Goal: Task Accomplishment & Management: Complete application form

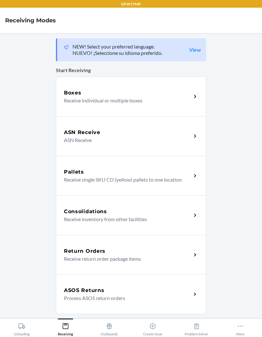
click at [76, 101] on p "Receive individual or multiple boxes" at bounding box center [125, 101] width 122 height 8
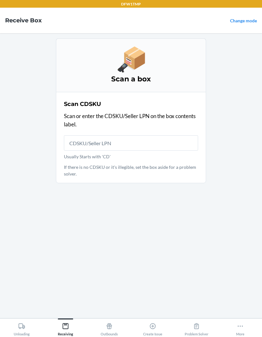
click at [2, 107] on main "Scan a box Scan CDSKU Scan or enter the CDSKU/Seller LPN on the box contents la…" at bounding box center [131, 175] width 262 height 285
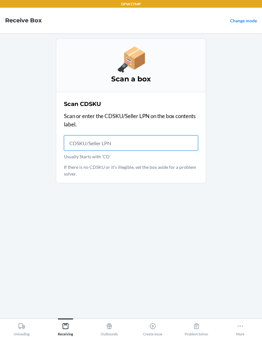
click at [88, 136] on input "Usually Starts with 'CD'" at bounding box center [131, 142] width 134 height 15
click at [74, 143] on input "Usually Starts with 'CD'" at bounding box center [131, 142] width 134 height 15
type input "CD9NYKKR7CF"
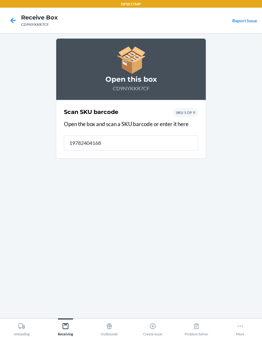
type input "197824041682"
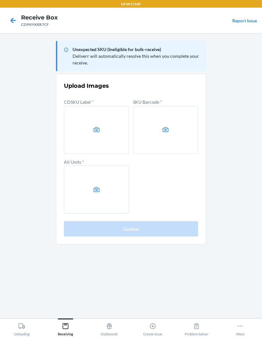
click at [90, 129] on label at bounding box center [96, 130] width 65 height 48
click at [0, 0] on input "file" at bounding box center [0, 0] width 0 height 0
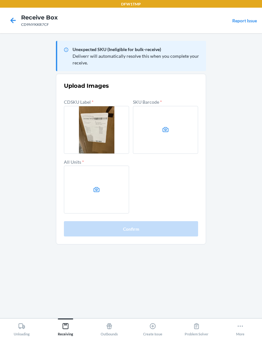
click at [186, 140] on label at bounding box center [165, 130] width 65 height 48
click at [0, 0] on input "file" at bounding box center [0, 0] width 0 height 0
click at [158, 127] on label at bounding box center [165, 130] width 65 height 48
click at [0, 0] on input "file" at bounding box center [0, 0] width 0 height 0
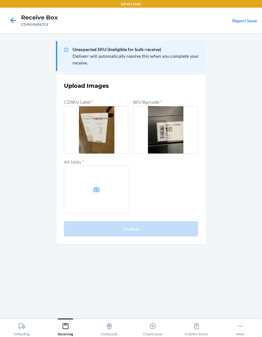
click at [94, 192] on icon at bounding box center [97, 189] width 6 height 5
click at [0, 0] on input "file" at bounding box center [0, 0] width 0 height 0
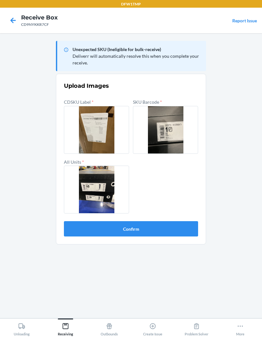
click at [102, 230] on button "Confirm" at bounding box center [131, 228] width 134 height 15
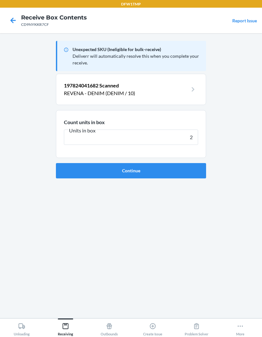
type input "2"
click at [81, 169] on button "Continue" at bounding box center [131, 170] width 150 height 15
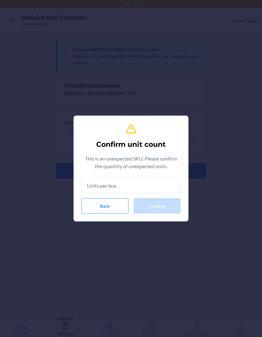
type input "2"
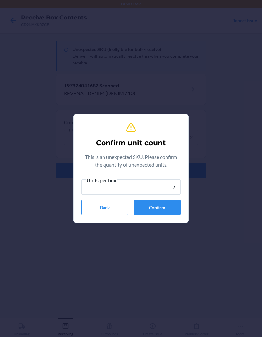
click at [155, 210] on button "Confirm" at bounding box center [156, 207] width 47 height 15
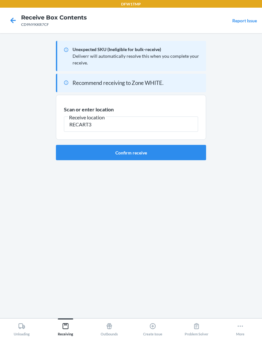
type input "RECART3"
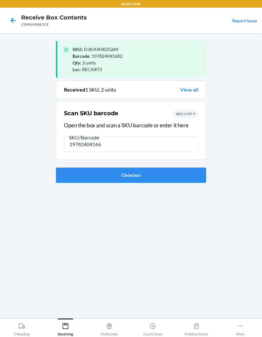
type input "197824041668"
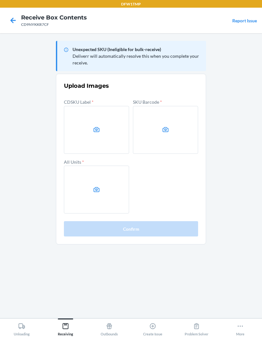
click at [93, 132] on icon at bounding box center [96, 129] width 7 height 7
click at [0, 0] on input "file" at bounding box center [0, 0] width 0 height 0
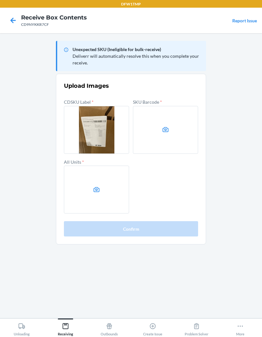
click at [163, 136] on label at bounding box center [165, 130] width 65 height 48
click at [0, 0] on input "file" at bounding box center [0, 0] width 0 height 0
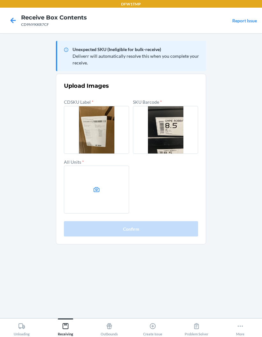
click at [104, 186] on label at bounding box center [96, 190] width 65 height 48
click at [0, 0] on input "file" at bounding box center [0, 0] width 0 height 0
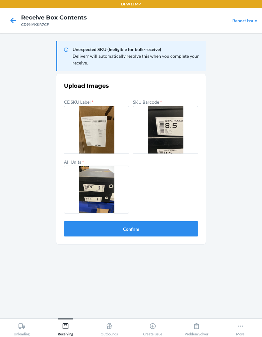
click at [184, 224] on button "Confirm" at bounding box center [131, 228] width 134 height 15
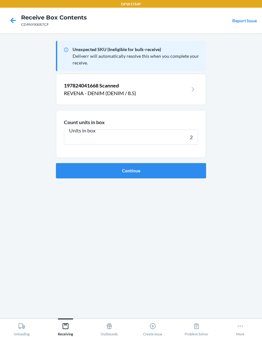
type input "2"
click at [189, 170] on button "Continue" at bounding box center [131, 170] width 150 height 15
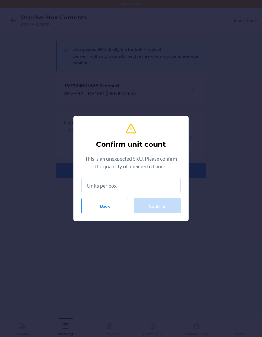
type input "2"
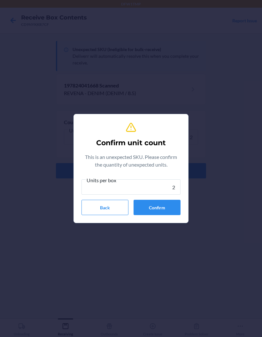
click at [169, 209] on button "Confirm" at bounding box center [156, 207] width 47 height 15
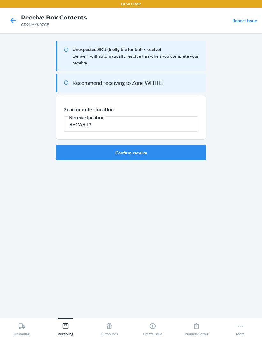
type input "RECART3"
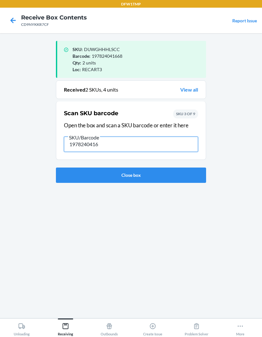
type input "19782404167"
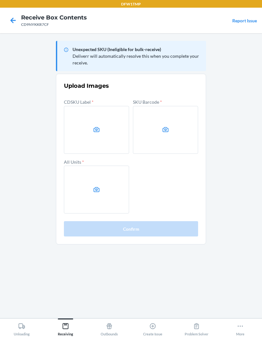
click at [102, 134] on label at bounding box center [96, 130] width 65 height 48
click at [0, 0] on input "file" at bounding box center [0, 0] width 0 height 0
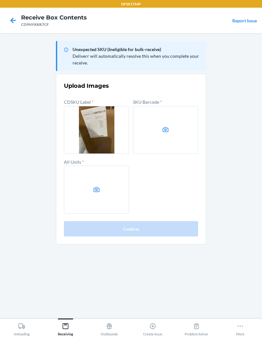
click at [161, 141] on label at bounding box center [165, 130] width 65 height 48
click at [0, 0] on input "file" at bounding box center [0, 0] width 0 height 0
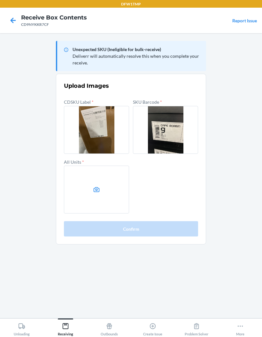
click at [101, 187] on label at bounding box center [96, 190] width 65 height 48
click at [0, 0] on input "file" at bounding box center [0, 0] width 0 height 0
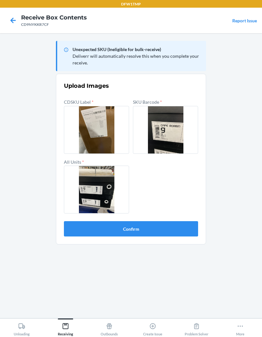
click at [164, 235] on button "Confirm" at bounding box center [131, 228] width 134 height 15
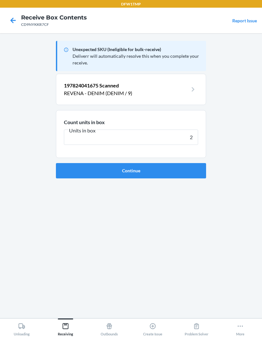
type input "2"
click at [183, 169] on button "Continue" at bounding box center [131, 170] width 150 height 15
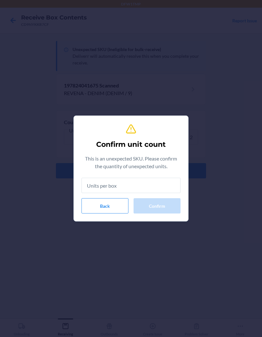
type input "2"
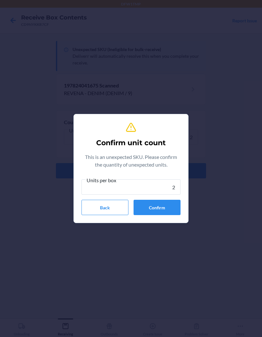
click at [163, 210] on button "Confirm" at bounding box center [156, 207] width 47 height 15
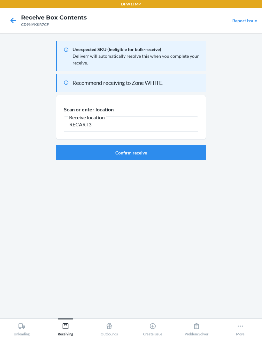
type input "RECART3"
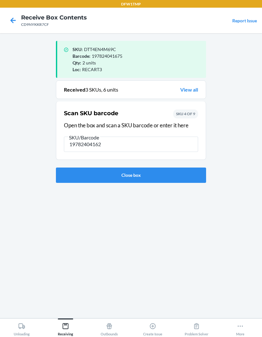
type input "197824041620"
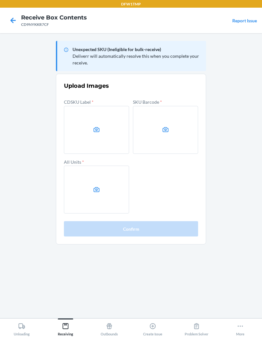
click at [119, 127] on label at bounding box center [96, 130] width 65 height 48
click at [0, 0] on input "file" at bounding box center [0, 0] width 0 height 0
click at [163, 142] on label at bounding box center [165, 130] width 65 height 48
click at [0, 0] on input "file" at bounding box center [0, 0] width 0 height 0
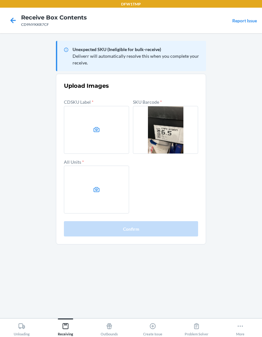
click at [94, 126] on icon at bounding box center [96, 129] width 7 height 7
click at [0, 0] on input "file" at bounding box center [0, 0] width 0 height 0
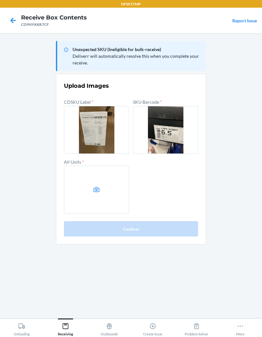
click at [98, 190] on icon at bounding box center [96, 189] width 7 height 7
click at [0, 0] on input "file" at bounding box center [0, 0] width 0 height 0
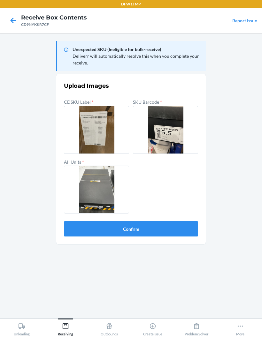
click at [175, 225] on button "Confirm" at bounding box center [131, 228] width 134 height 15
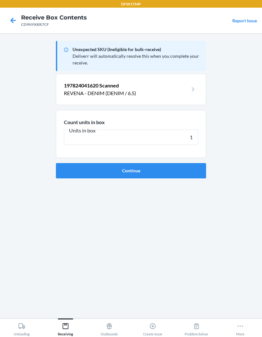
type input "1"
click at [64, 166] on button "Continue" at bounding box center [131, 170] width 150 height 15
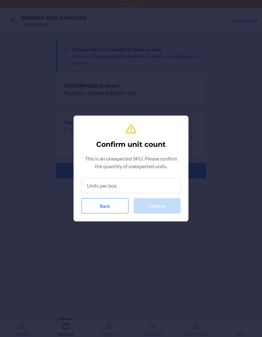
type input "1"
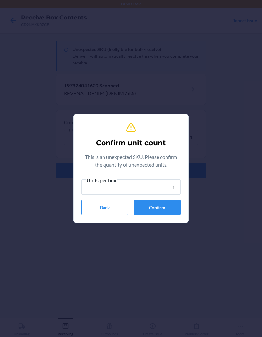
click at [140, 209] on button "Confirm" at bounding box center [156, 207] width 47 height 15
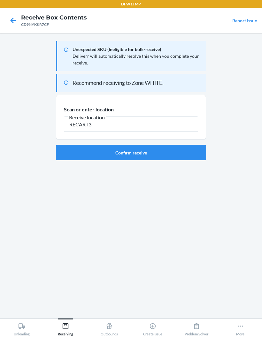
type input "RECART3"
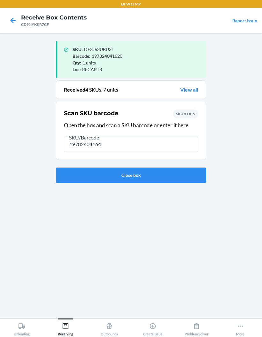
type input "197824041644"
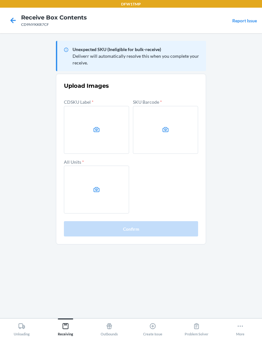
click at [99, 137] on label at bounding box center [96, 130] width 65 height 48
click at [0, 0] on input "file" at bounding box center [0, 0] width 0 height 0
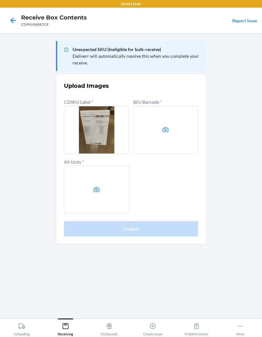
click at [177, 126] on label at bounding box center [165, 130] width 65 height 48
click at [0, 0] on input "file" at bounding box center [0, 0] width 0 height 0
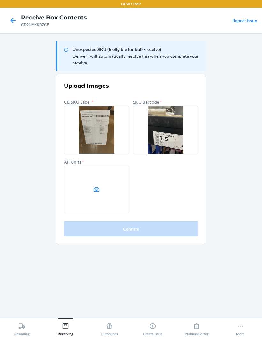
click at [90, 188] on label at bounding box center [96, 190] width 65 height 48
click at [0, 0] on input "file" at bounding box center [0, 0] width 0 height 0
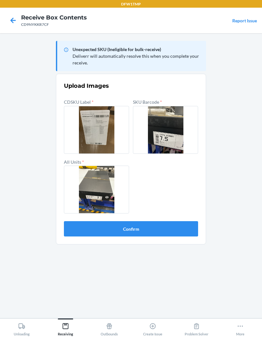
click at [188, 231] on button "Confirm" at bounding box center [131, 228] width 134 height 15
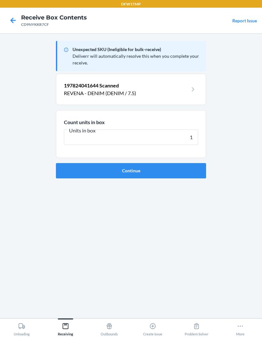
type input "1"
click at [170, 175] on button "Continue" at bounding box center [131, 170] width 150 height 15
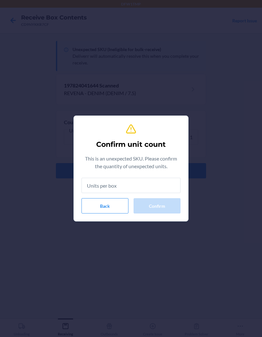
type input "1"
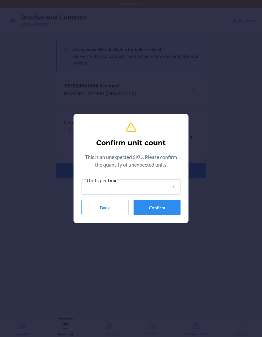
click at [176, 203] on button "Confirm" at bounding box center [156, 207] width 47 height 15
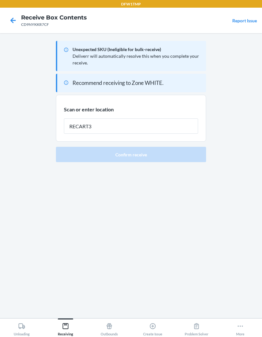
type input "RECART3"
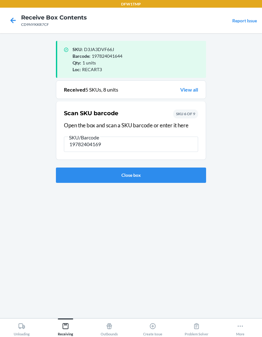
type input "197824041699"
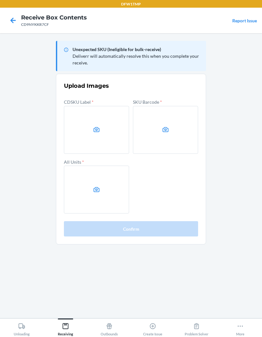
click at [113, 122] on label at bounding box center [96, 130] width 65 height 48
click at [0, 0] on input "file" at bounding box center [0, 0] width 0 height 0
click at [168, 133] on icon at bounding box center [165, 129] width 7 height 7
click at [0, 0] on input "file" at bounding box center [0, 0] width 0 height 0
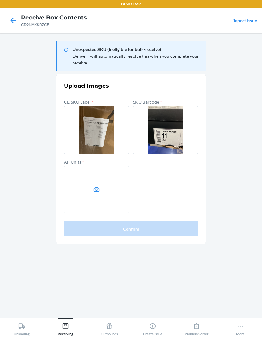
click at [89, 186] on label at bounding box center [96, 190] width 65 height 48
click at [0, 0] on input "file" at bounding box center [0, 0] width 0 height 0
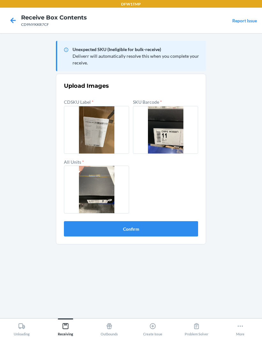
click at [77, 231] on button "Confirm" at bounding box center [131, 228] width 134 height 15
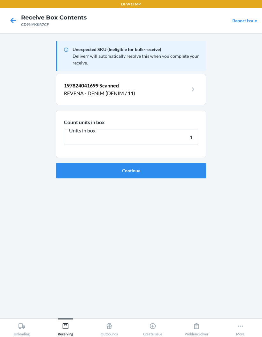
type input "1"
click at [168, 173] on button "Continue" at bounding box center [131, 170] width 150 height 15
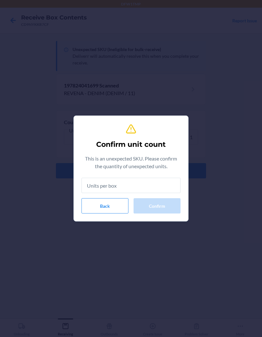
type input "1"
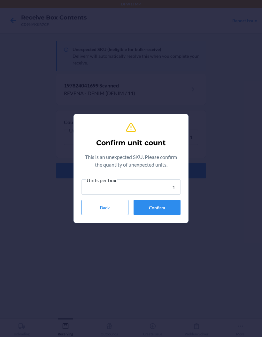
click at [162, 202] on button "Confirm" at bounding box center [156, 207] width 47 height 15
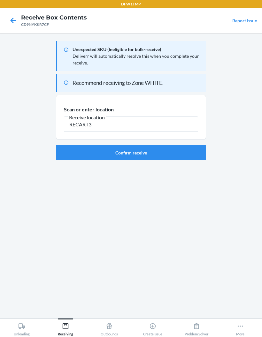
type input "RECART3"
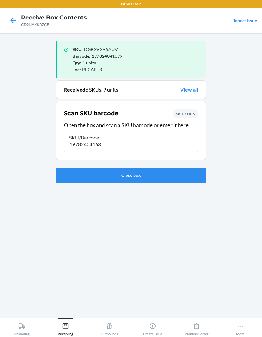
type input "197824041637"
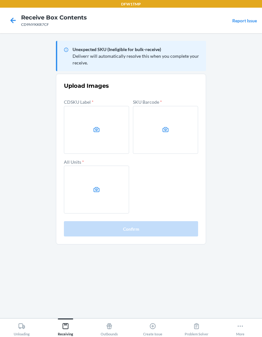
click at [87, 139] on label at bounding box center [96, 130] width 65 height 48
click at [0, 0] on input "file" at bounding box center [0, 0] width 0 height 0
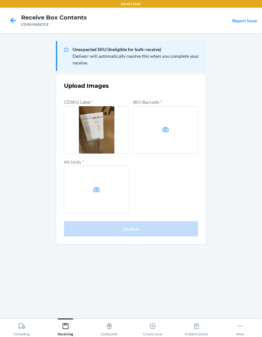
click at [178, 129] on label at bounding box center [165, 130] width 65 height 48
click at [0, 0] on input "file" at bounding box center [0, 0] width 0 height 0
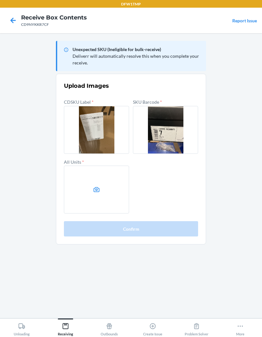
click at [89, 190] on label at bounding box center [96, 190] width 65 height 48
click at [0, 0] on input "file" at bounding box center [0, 0] width 0 height 0
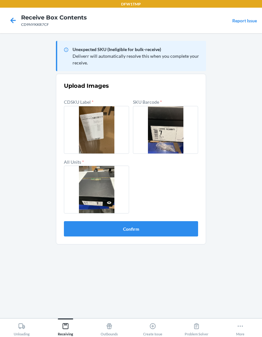
click at [76, 234] on button "Confirm" at bounding box center [131, 228] width 134 height 15
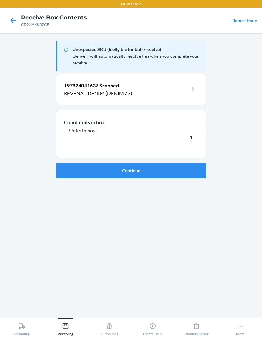
type input "1"
click at [186, 172] on button "Continue" at bounding box center [131, 170] width 150 height 15
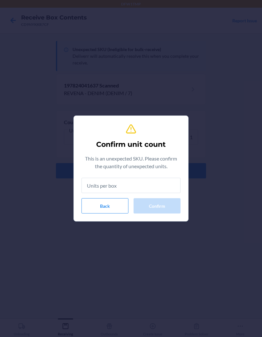
type input "1"
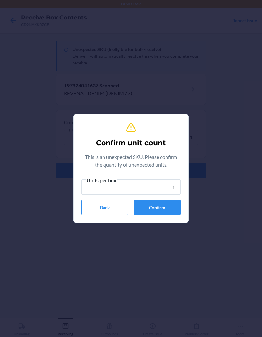
click at [170, 206] on button "Confirm" at bounding box center [156, 207] width 47 height 15
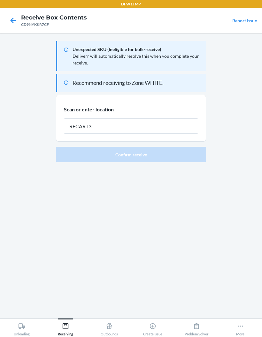
type input "RECART3"
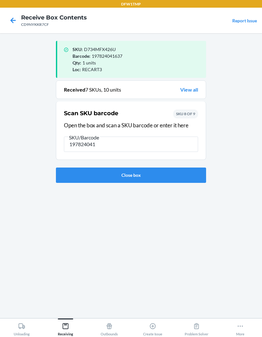
type input "1978240416"
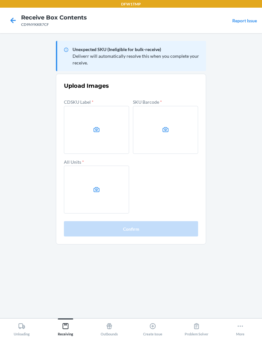
click at [90, 134] on label at bounding box center [96, 130] width 65 height 48
click at [0, 0] on input "file" at bounding box center [0, 0] width 0 height 0
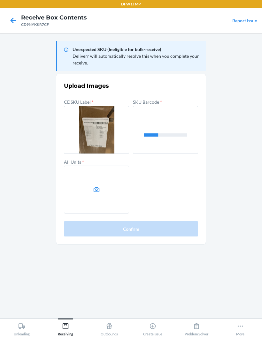
click at [93, 189] on icon at bounding box center [96, 189] width 7 height 7
click at [0, 0] on input "file" at bounding box center [0, 0] width 0 height 0
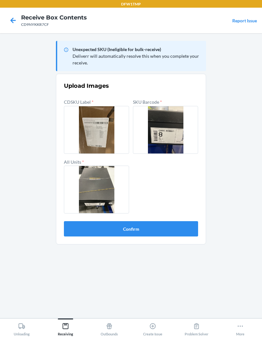
click at [193, 228] on button "Confirm" at bounding box center [131, 228] width 134 height 15
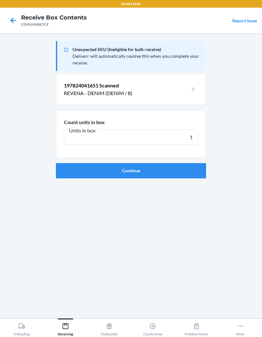
type input "1"
click at [96, 168] on button "Continue" at bounding box center [131, 170] width 150 height 15
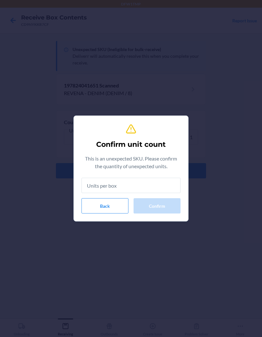
type input "1"
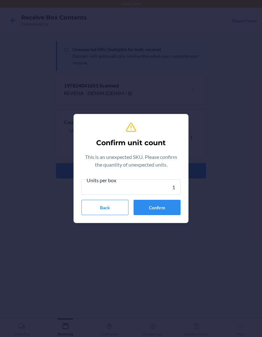
click at [151, 207] on button "Confirm" at bounding box center [156, 207] width 47 height 15
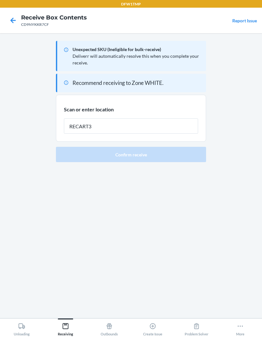
type input "RECART3"
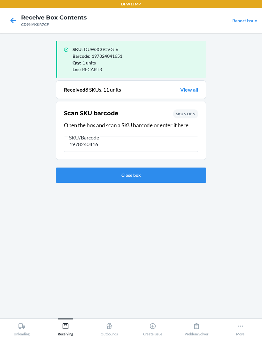
type input "19782404161"
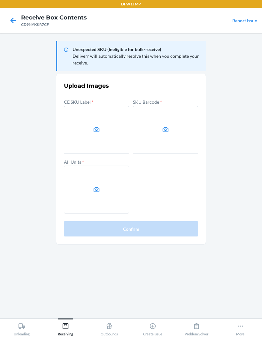
click at [94, 131] on icon at bounding box center [96, 129] width 7 height 7
click at [0, 0] on input "file" at bounding box center [0, 0] width 0 height 0
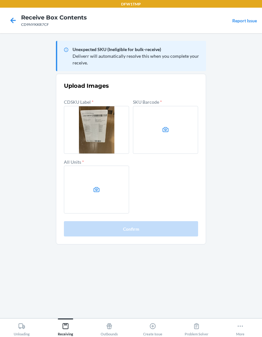
click at [171, 131] on label at bounding box center [165, 130] width 65 height 48
click at [0, 0] on input "file" at bounding box center [0, 0] width 0 height 0
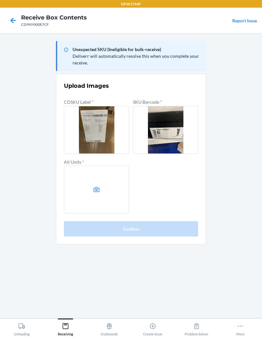
click at [83, 180] on label at bounding box center [96, 190] width 65 height 48
click at [0, 0] on input "file" at bounding box center [0, 0] width 0 height 0
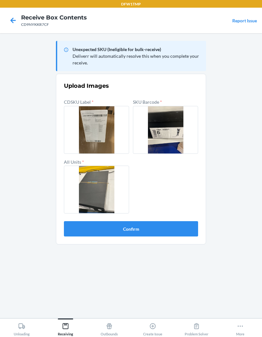
click at [91, 228] on button "Confirm" at bounding box center [131, 228] width 134 height 15
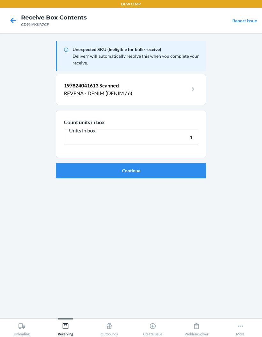
type input "1"
click at [197, 170] on button "Continue" at bounding box center [131, 170] width 150 height 15
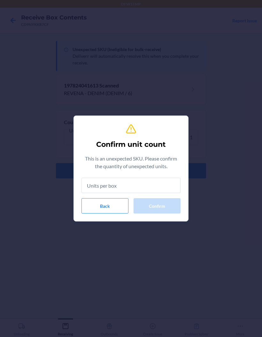
type input "1"
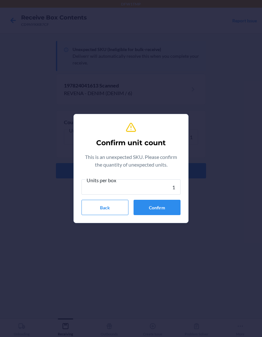
click at [168, 204] on button "Confirm" at bounding box center [156, 207] width 47 height 15
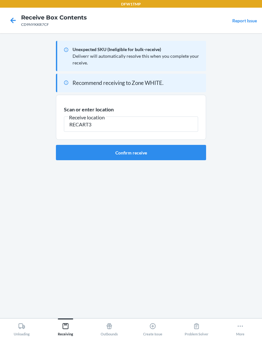
type input "RECART3"
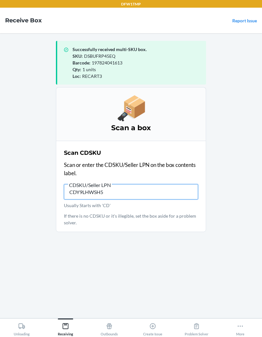
type input "CDY9LHWSH5H"
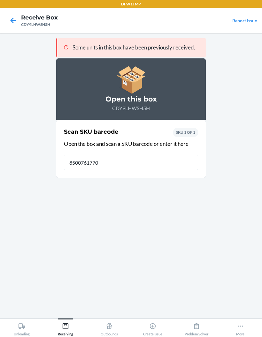
type input "85007617703"
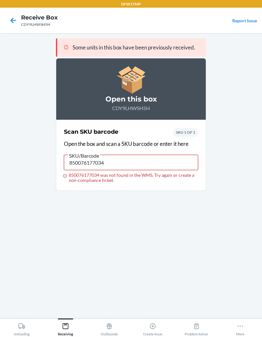
click at [168, 155] on input "850076177034" at bounding box center [131, 162] width 134 height 15
click at [18, 20] on icon at bounding box center [13, 20] width 11 height 11
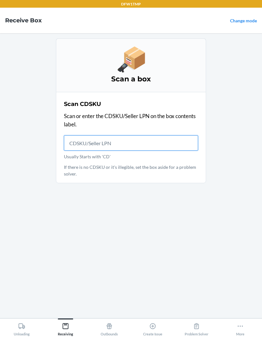
click at [154, 144] on input "Usually Starts with 'CD'" at bounding box center [131, 142] width 134 height 15
click at [177, 145] on input "Usually Starts with 'CD'" at bounding box center [131, 142] width 134 height 15
click at [160, 147] on input "Usually Starts with 'CD'" at bounding box center [131, 142] width 134 height 15
type input "7K8LQ"
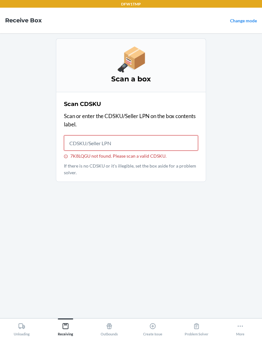
click at [146, 142] on input "7K8LQGU not found. Please scan a valid CDSKU." at bounding box center [131, 142] width 134 height 15
click at [164, 145] on input "7K8LQGU not found. Please scan a valid CDSKU." at bounding box center [131, 142] width 134 height 15
type input "CDSF7K8LQGU"
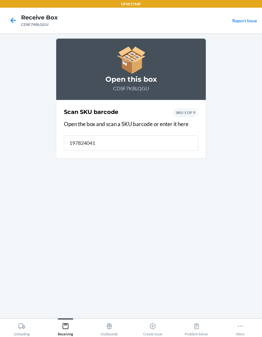
type input "1978240416"
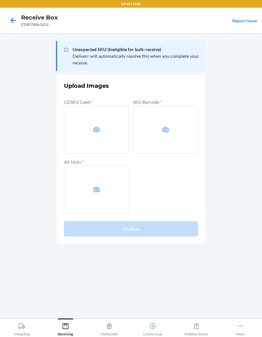
click at [89, 133] on label at bounding box center [96, 130] width 65 height 48
click at [0, 0] on input "file" at bounding box center [0, 0] width 0 height 0
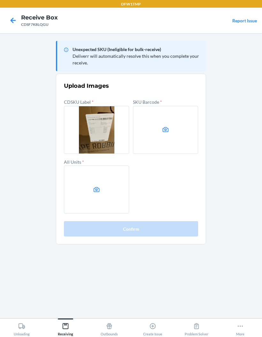
click at [176, 133] on label at bounding box center [165, 130] width 65 height 48
click at [0, 0] on input "file" at bounding box center [0, 0] width 0 height 0
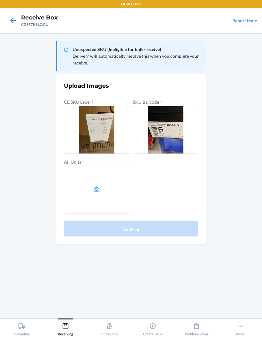
click at [93, 185] on label at bounding box center [96, 190] width 65 height 48
click at [0, 0] on input "file" at bounding box center [0, 0] width 0 height 0
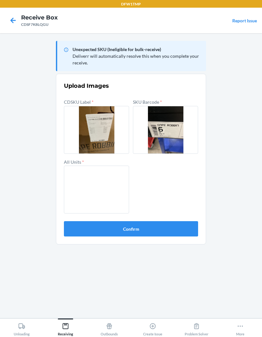
scroll to position [2, 0]
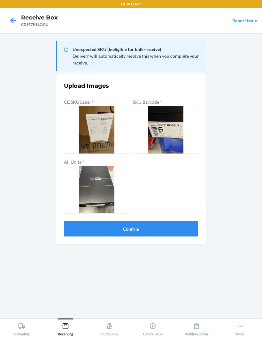
click at [177, 232] on button "Confirm" at bounding box center [131, 228] width 134 height 15
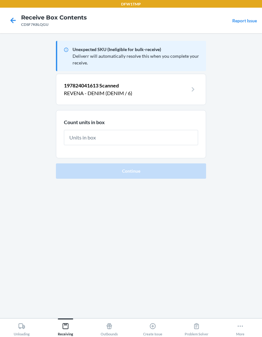
scroll to position [1, 0]
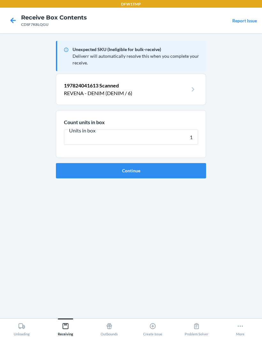
type input "1"
click at [185, 166] on button "Continue" at bounding box center [131, 170] width 150 height 15
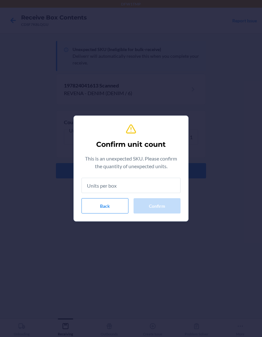
type input "1"
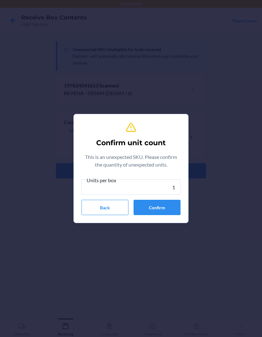
click at [158, 208] on button "Confirm" at bounding box center [156, 207] width 47 height 15
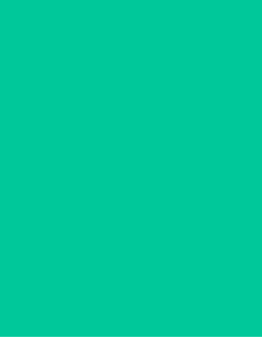
scroll to position [2, 0]
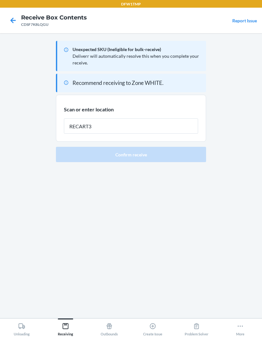
type input "RECART3"
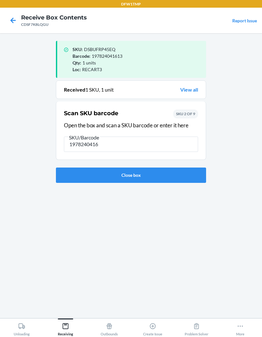
type input "19782404162"
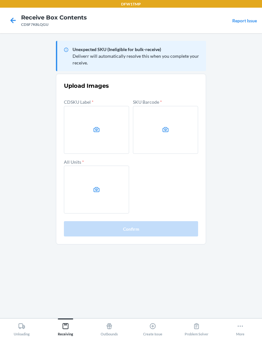
click at [94, 141] on label at bounding box center [96, 130] width 65 height 48
click at [0, 0] on input "file" at bounding box center [0, 0] width 0 height 0
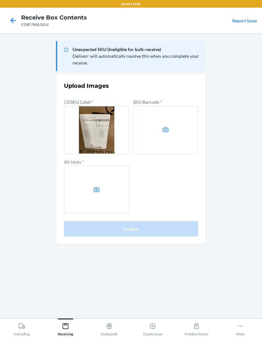
click at [176, 132] on label at bounding box center [165, 130] width 65 height 48
click at [0, 0] on input "file" at bounding box center [0, 0] width 0 height 0
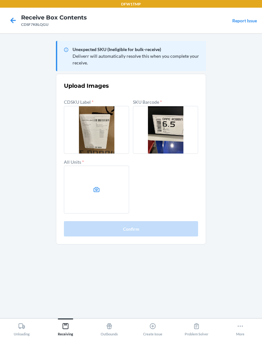
click at [89, 192] on label at bounding box center [96, 190] width 65 height 48
click at [0, 0] on input "file" at bounding box center [0, 0] width 0 height 0
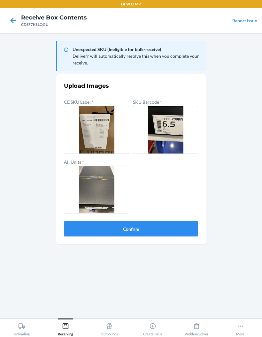
click at [76, 234] on button "Confirm" at bounding box center [131, 228] width 134 height 15
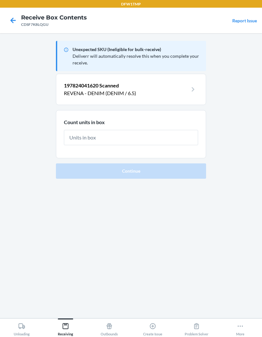
scroll to position [1, 0]
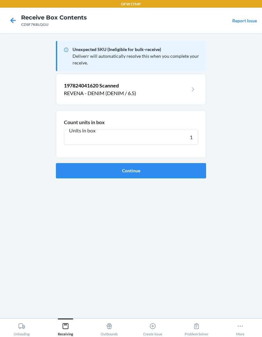
type input "1"
click at [78, 168] on button "Continue" at bounding box center [131, 170] width 150 height 15
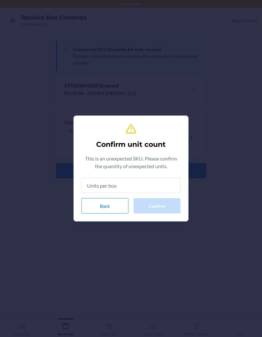
type input "1"
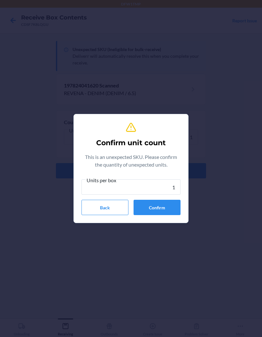
click at [147, 202] on button "Confirm" at bounding box center [156, 207] width 47 height 15
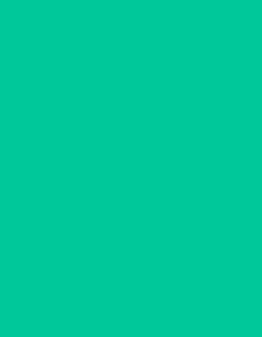
scroll to position [2, 0]
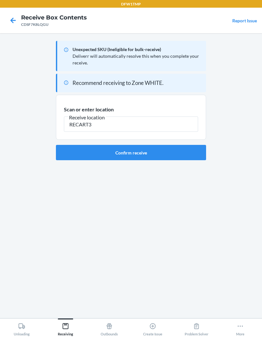
type input "RECART3"
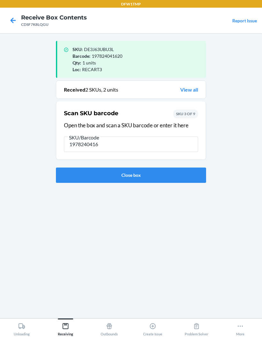
type input "19782404163"
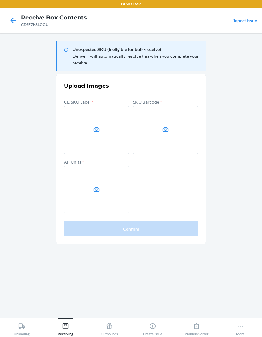
click at [117, 121] on label at bounding box center [96, 130] width 65 height 48
click at [0, 0] on input "file" at bounding box center [0, 0] width 0 height 0
click at [170, 120] on label at bounding box center [165, 130] width 65 height 48
click at [0, 0] on input "file" at bounding box center [0, 0] width 0 height 0
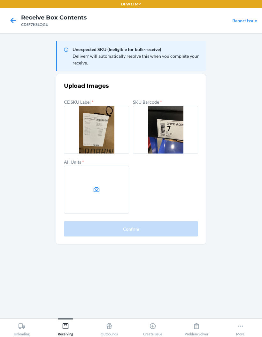
click at [108, 189] on label at bounding box center [96, 190] width 65 height 48
click at [0, 0] on input "file" at bounding box center [0, 0] width 0 height 0
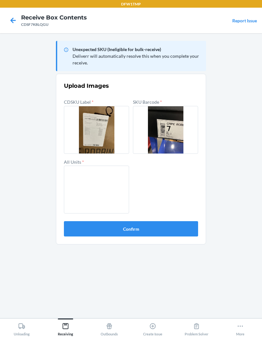
click at [188, 221] on button "Confirm" at bounding box center [131, 228] width 134 height 15
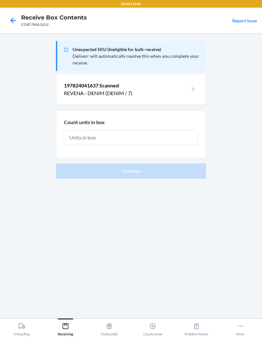
scroll to position [1, 0]
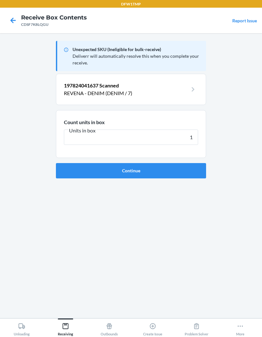
type input "1"
click at [166, 168] on button "Continue" at bounding box center [131, 170] width 150 height 15
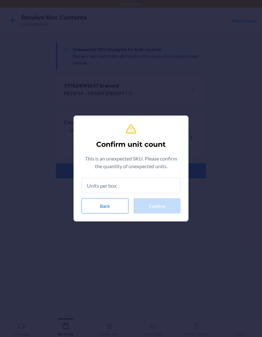
click at [151, 184] on input "text" at bounding box center [130, 185] width 99 height 15
type input "1"
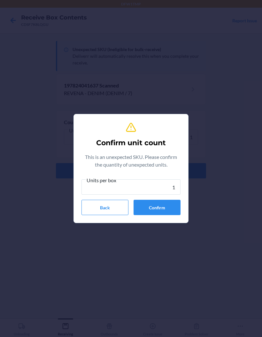
click at [172, 206] on button "Confirm" at bounding box center [156, 207] width 47 height 15
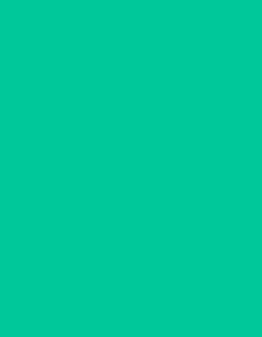
scroll to position [2, 0]
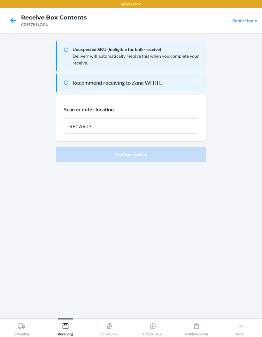
type input "RECART3"
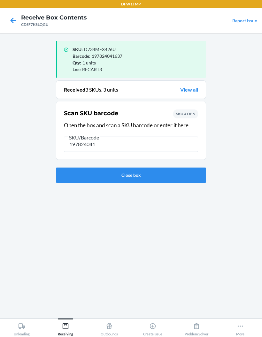
type input "1978240416"
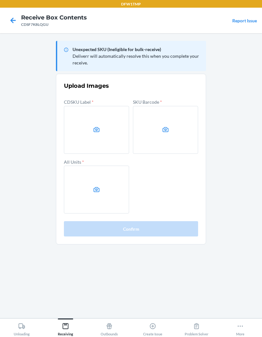
click at [108, 138] on label at bounding box center [96, 130] width 65 height 48
click at [0, 0] on input "file" at bounding box center [0, 0] width 0 height 0
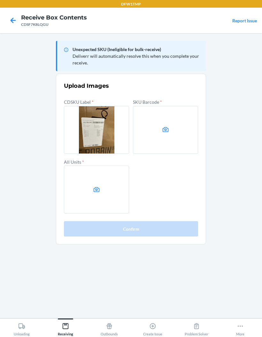
click at [161, 130] on label at bounding box center [165, 130] width 65 height 48
click at [0, 0] on input "file" at bounding box center [0, 0] width 0 height 0
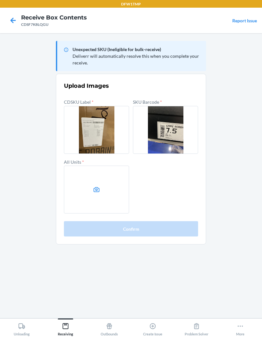
click at [92, 188] on label at bounding box center [96, 190] width 65 height 48
click at [0, 0] on input "file" at bounding box center [0, 0] width 0 height 0
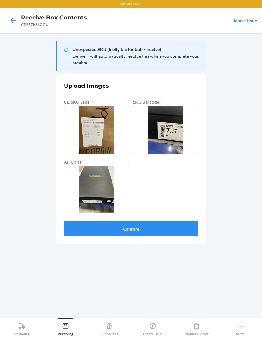
click at [106, 230] on button "Confirm" at bounding box center [131, 228] width 134 height 15
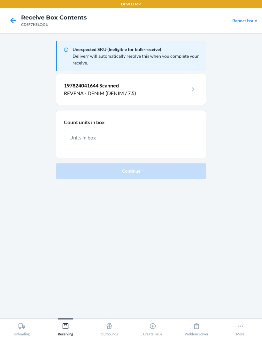
scroll to position [1, 0]
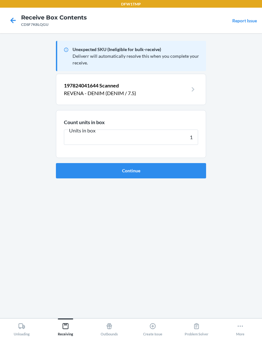
type input "1"
click at [75, 165] on button "Continue" at bounding box center [131, 170] width 150 height 15
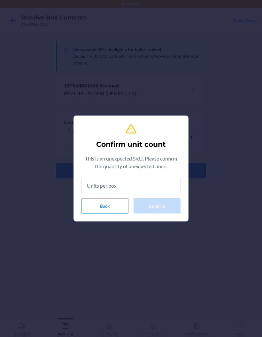
type input "1"
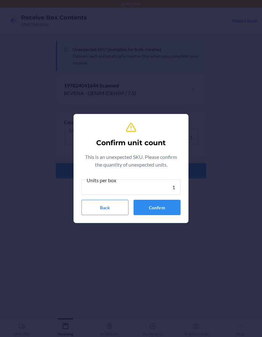
click at [144, 202] on button "Confirm" at bounding box center [156, 207] width 47 height 15
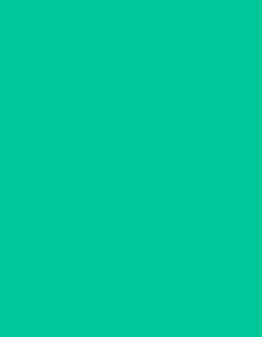
scroll to position [2, 0]
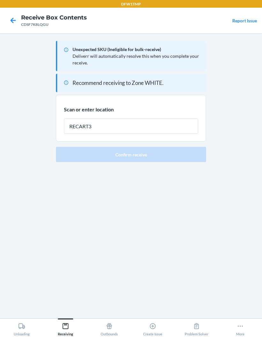
type input "RECART3"
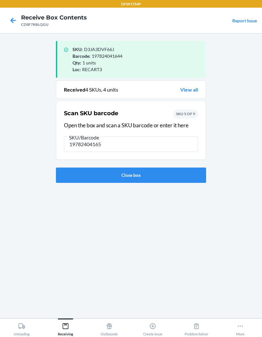
type input "197824041651"
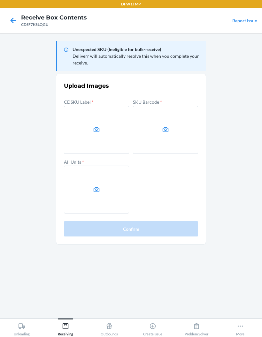
click at [104, 134] on label at bounding box center [96, 130] width 65 height 48
click at [0, 0] on input "file" at bounding box center [0, 0] width 0 height 0
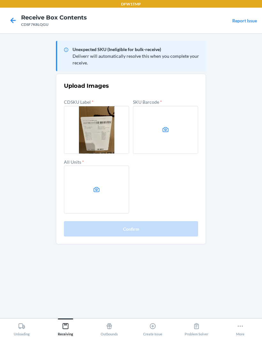
click at [167, 137] on label at bounding box center [165, 130] width 65 height 48
click at [0, 0] on input "file" at bounding box center [0, 0] width 0 height 0
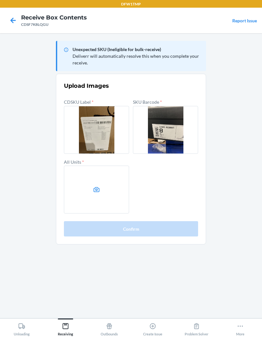
click at [101, 185] on label at bounding box center [96, 190] width 65 height 48
click at [0, 0] on input "file" at bounding box center [0, 0] width 0 height 0
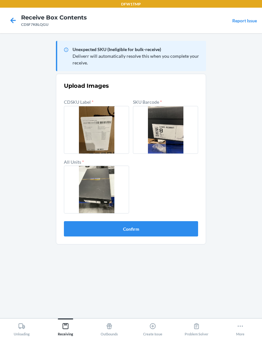
click at [174, 234] on button "Confirm" at bounding box center [131, 228] width 134 height 15
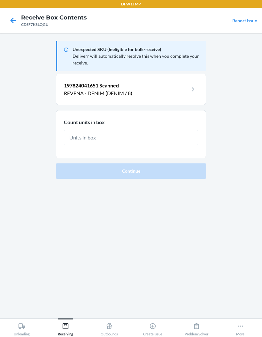
scroll to position [1, 0]
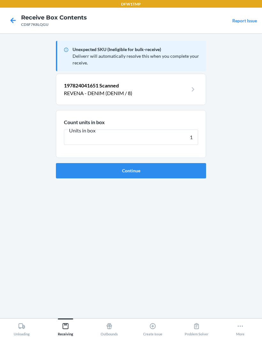
type input "1"
click at [189, 168] on button "Continue" at bounding box center [131, 170] width 150 height 15
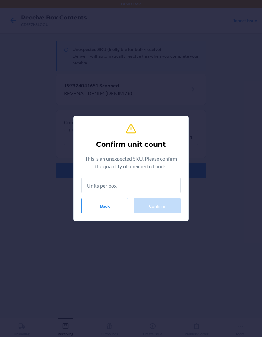
type input "1"
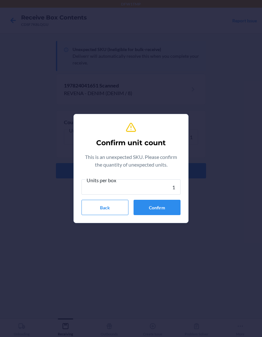
click at [167, 208] on button "Confirm" at bounding box center [156, 207] width 47 height 15
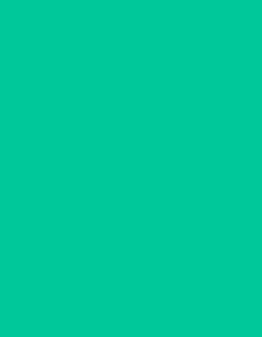
scroll to position [2, 0]
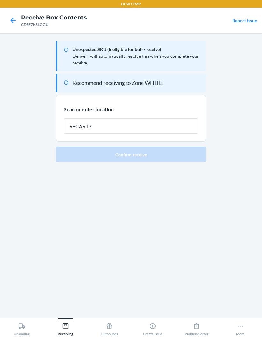
type input "RECART3"
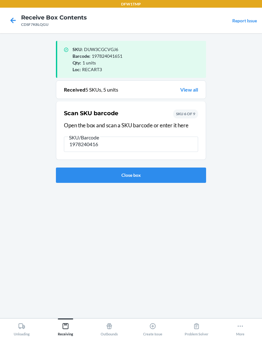
type input "19782404169"
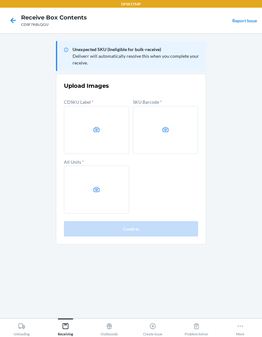
click at [107, 130] on label at bounding box center [96, 130] width 65 height 48
click at [0, 0] on input "file" at bounding box center [0, 0] width 0 height 0
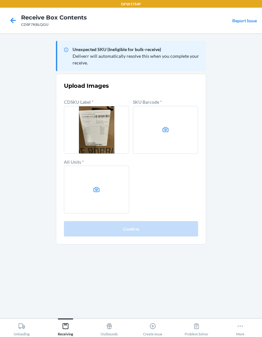
click at [164, 128] on icon at bounding box center [165, 129] width 7 height 7
click at [0, 0] on input "file" at bounding box center [0, 0] width 0 height 0
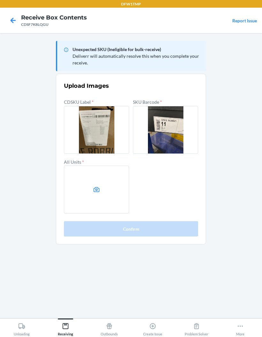
click at [85, 190] on label at bounding box center [96, 190] width 65 height 48
click at [0, 0] on input "file" at bounding box center [0, 0] width 0 height 0
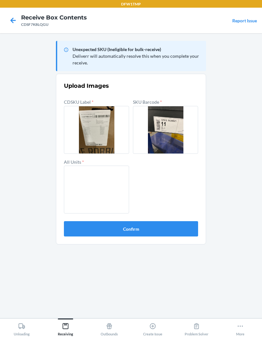
click at [189, 230] on button "Confirm" at bounding box center [131, 228] width 134 height 15
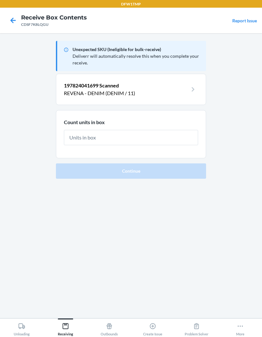
scroll to position [1, 0]
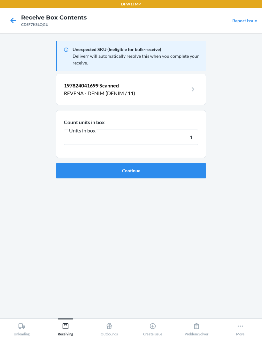
type input "1"
click at [195, 175] on button "Continue" at bounding box center [131, 170] width 150 height 15
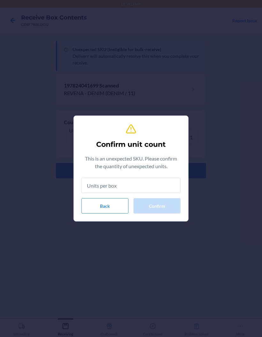
type input "1"
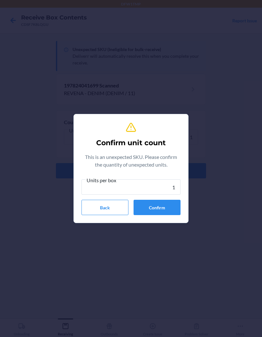
click at [175, 205] on button "Confirm" at bounding box center [156, 207] width 47 height 15
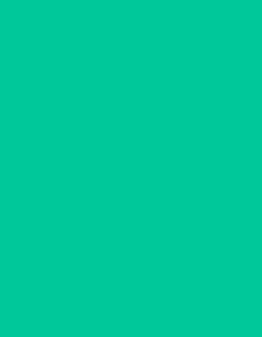
scroll to position [2, 0]
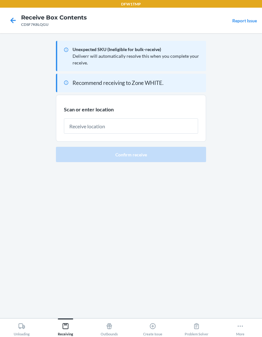
click at [185, 124] on input "text" at bounding box center [131, 125] width 134 height 15
click at [185, 113] on div at bounding box center [131, 123] width 134 height 20
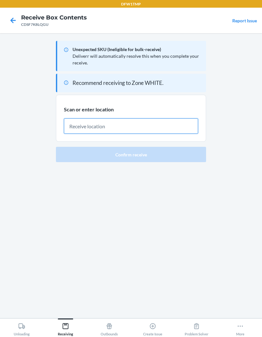
click at [186, 128] on input "text" at bounding box center [131, 125] width 134 height 15
type input "RECART3"
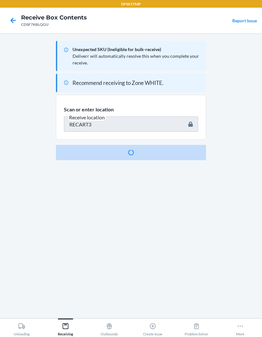
scroll to position [2, 0]
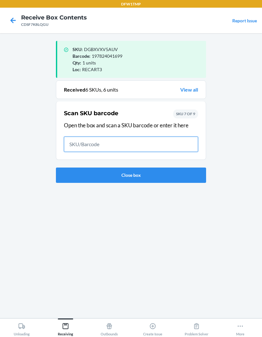
scroll to position [1, 0]
type input "1978240416"
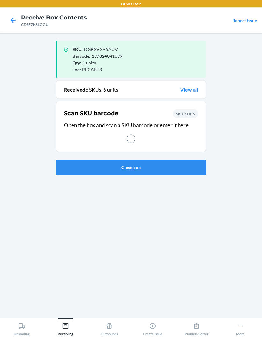
scroll to position [2, 0]
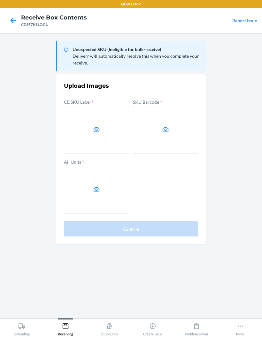
click at [103, 140] on label at bounding box center [96, 130] width 65 height 48
click at [0, 0] on input "file" at bounding box center [0, 0] width 0 height 0
click at [168, 117] on label at bounding box center [165, 130] width 65 height 48
click at [0, 0] on input "file" at bounding box center [0, 0] width 0 height 0
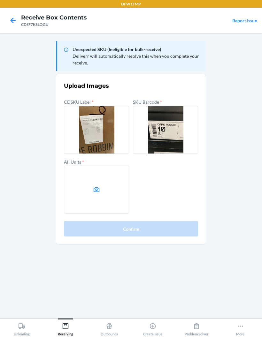
click at [97, 181] on label at bounding box center [96, 190] width 65 height 48
click at [0, 0] on input "file" at bounding box center [0, 0] width 0 height 0
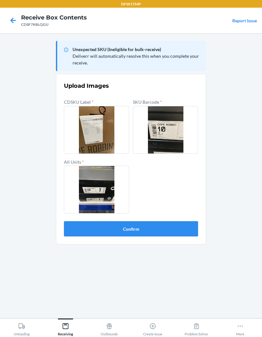
click at [174, 233] on button "Confirm" at bounding box center [131, 228] width 134 height 15
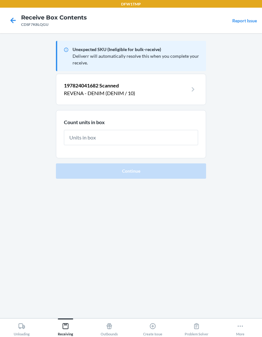
scroll to position [1, 0]
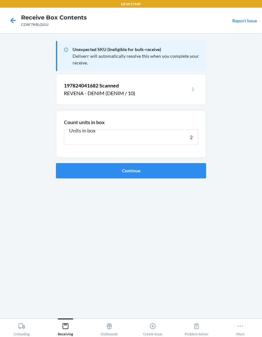
type input "2"
click at [193, 167] on button "Continue" at bounding box center [131, 170] width 150 height 15
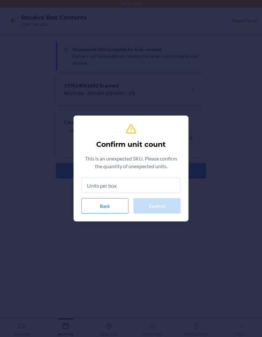
type input "2"
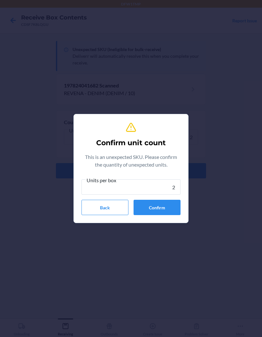
click at [179, 205] on button "Confirm" at bounding box center [156, 207] width 47 height 15
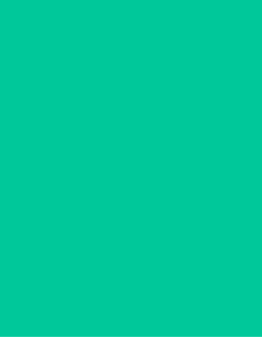
scroll to position [2, 0]
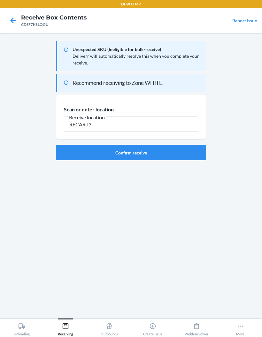
type input "RECART3"
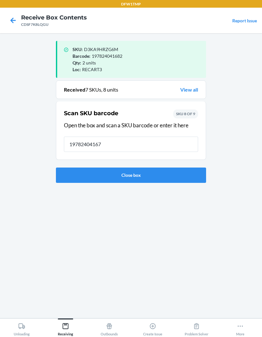
type input "197824041675"
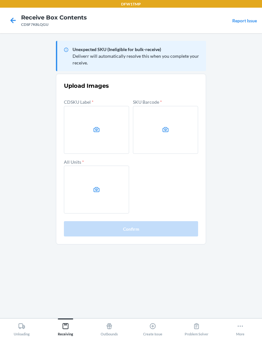
click at [76, 138] on label at bounding box center [96, 130] width 65 height 48
click at [0, 0] on input "file" at bounding box center [0, 0] width 0 height 0
click at [168, 120] on label at bounding box center [165, 130] width 65 height 48
click at [0, 0] on input "file" at bounding box center [0, 0] width 0 height 0
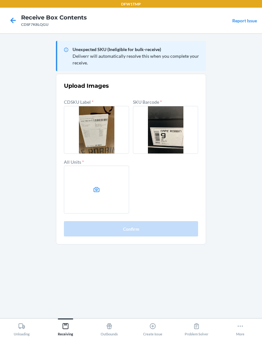
click at [87, 189] on label at bounding box center [96, 190] width 65 height 48
click at [0, 0] on input "file" at bounding box center [0, 0] width 0 height 0
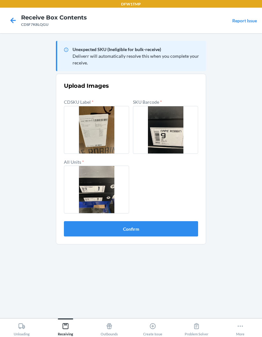
click at [144, 234] on button "Confirm" at bounding box center [131, 228] width 134 height 15
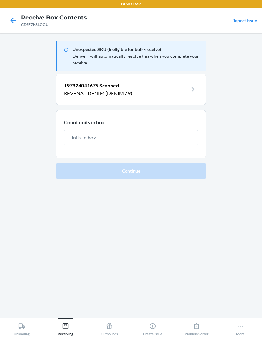
scroll to position [1, 0]
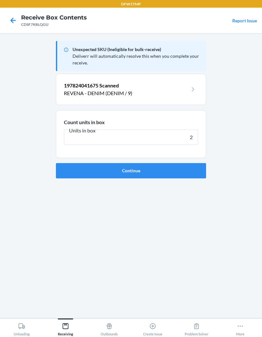
type input "2"
click at [191, 170] on button "Continue" at bounding box center [131, 170] width 150 height 15
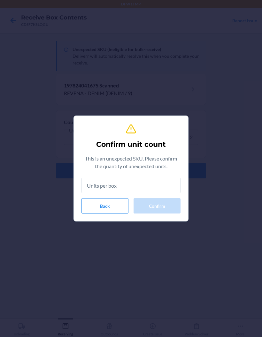
type input "2"
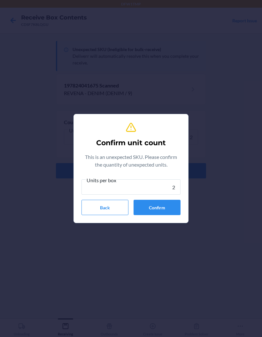
click at [168, 205] on button "Confirm" at bounding box center [156, 207] width 47 height 15
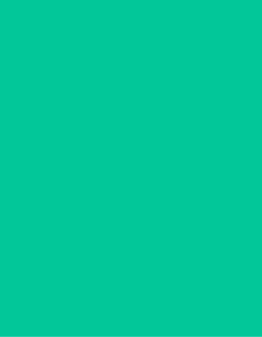
scroll to position [2, 0]
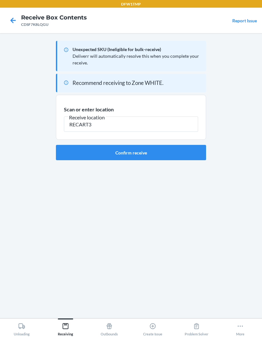
type input "RECART3"
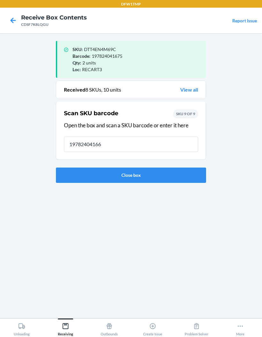
type input "197824041668"
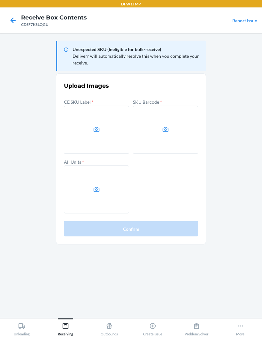
scroll to position [26, 0]
click at [121, 106] on label at bounding box center [96, 130] width 65 height 48
click at [0, 0] on input "file" at bounding box center [0, 0] width 0 height 0
click at [172, 106] on label at bounding box center [165, 130] width 65 height 48
click at [0, 0] on input "file" at bounding box center [0, 0] width 0 height 0
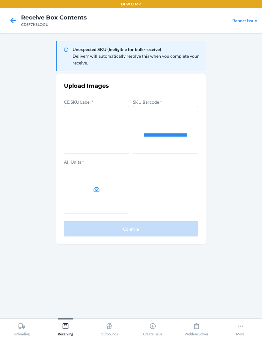
click at [0, 0] on input "file" at bounding box center [0, 0] width 0 height 0
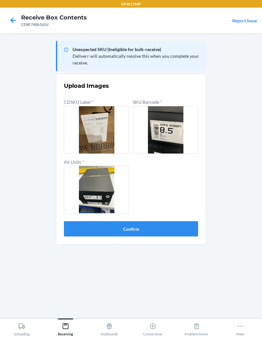
click at [186, 221] on button "Confirm" at bounding box center [131, 228] width 134 height 15
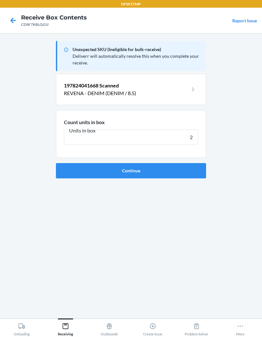
type input "2"
click at [171, 135] on form "Count units in box Units in box 2 Continue" at bounding box center [131, 144] width 150 height 68
click at [172, 163] on button "Continue" at bounding box center [131, 170] width 150 height 15
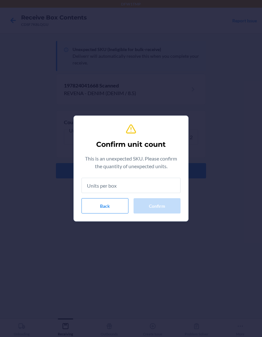
type input "2"
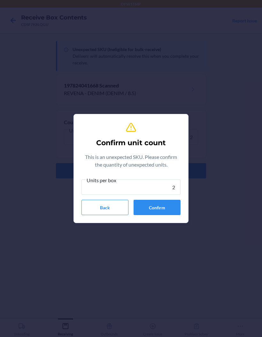
click at [161, 209] on button "Confirm" at bounding box center [156, 207] width 47 height 15
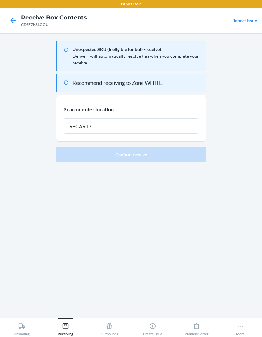
type input "RECART3"
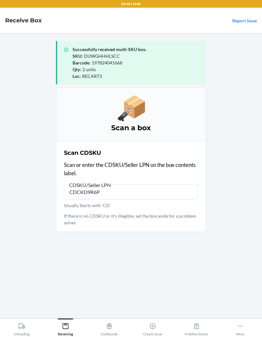
type input "CDCKD9R6PV"
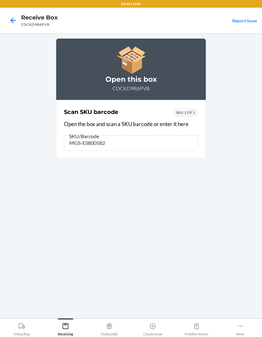
type input "MGS-ES800582-"
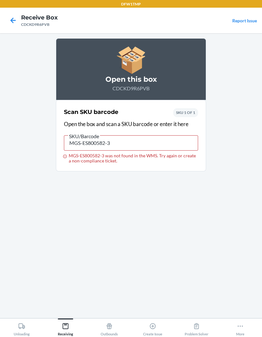
click at [8, 19] on icon at bounding box center [13, 20] width 11 height 11
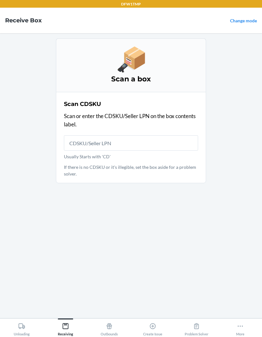
click at [117, 150] on input "Usually Starts with 'CD'" at bounding box center [131, 142] width 134 height 15
click at [145, 144] on input "Usually Starts with 'CD'" at bounding box center [131, 142] width 134 height 15
click at [119, 131] on div "Scan CDSKU Scan or enter the CDSKU/Seller LPN on the box contents label. Usuall…" at bounding box center [131, 137] width 134 height 79
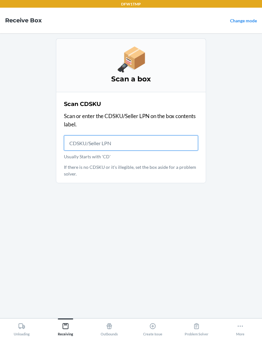
click at [125, 146] on input "Usually Starts with 'CD'" at bounding box center [131, 142] width 134 height 15
type input "CDMPB2VK5F"
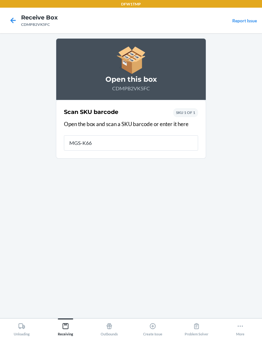
type input "MGS-K665"
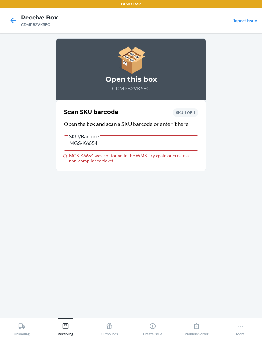
click at [13, 21] on icon at bounding box center [13, 20] width 5 height 5
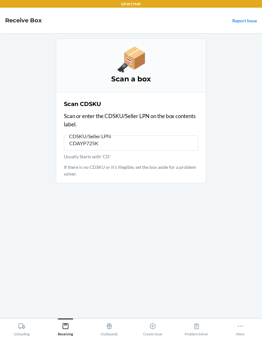
type input "CDAYP725K5"
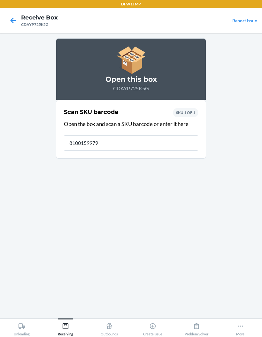
type input "81001599790"
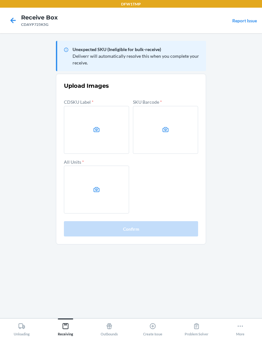
click at [93, 122] on label at bounding box center [96, 130] width 65 height 48
click at [0, 0] on input "file" at bounding box center [0, 0] width 0 height 0
click at [88, 117] on label at bounding box center [96, 130] width 65 height 48
click at [0, 0] on input "file" at bounding box center [0, 0] width 0 height 0
click at [177, 125] on label at bounding box center [165, 130] width 65 height 48
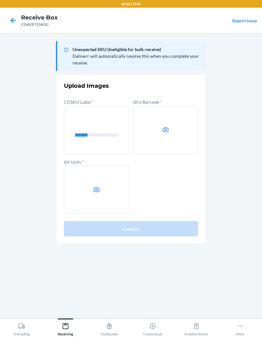
click at [0, 0] on input "file" at bounding box center [0, 0] width 0 height 0
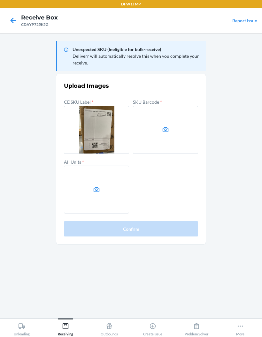
click at [82, 189] on label at bounding box center [96, 190] width 65 height 48
click at [0, 0] on input "file" at bounding box center [0, 0] width 0 height 0
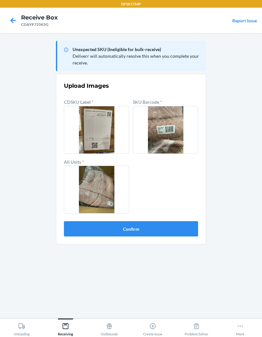
click at [187, 236] on button "Confirm" at bounding box center [131, 228] width 134 height 15
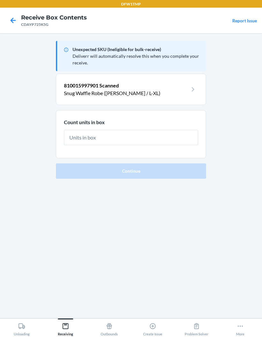
click at [183, 134] on input "text" at bounding box center [131, 137] width 134 height 15
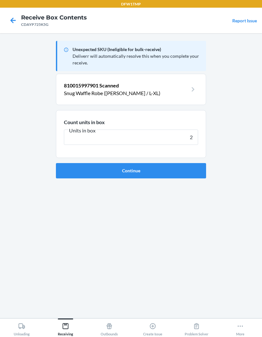
type input "2"
click at [169, 169] on button "Continue" at bounding box center [131, 170] width 150 height 15
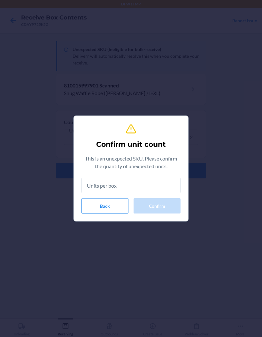
type input "2"
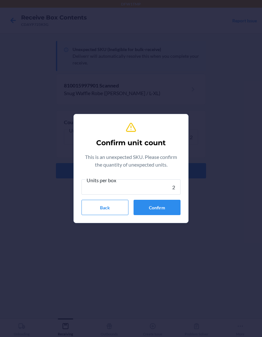
click at [162, 206] on button "Confirm" at bounding box center [156, 207] width 47 height 15
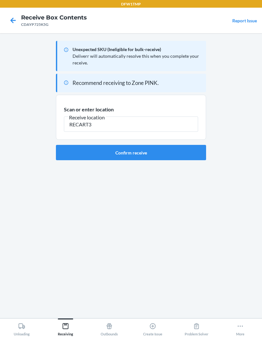
type input "RECART3"
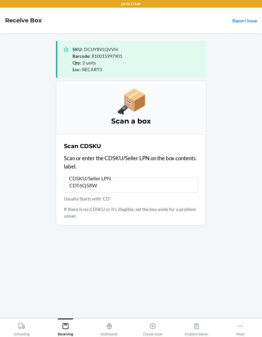
type input "CDT6Q58WU"
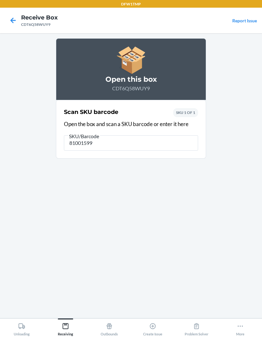
type input "810015997"
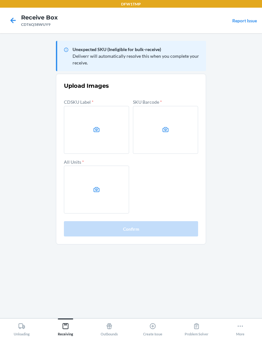
click at [98, 111] on label at bounding box center [96, 130] width 65 height 48
click at [0, 0] on input "file" at bounding box center [0, 0] width 0 height 0
click at [169, 127] on icon at bounding box center [165, 129] width 7 height 7
click at [0, 0] on input "file" at bounding box center [0, 0] width 0 height 0
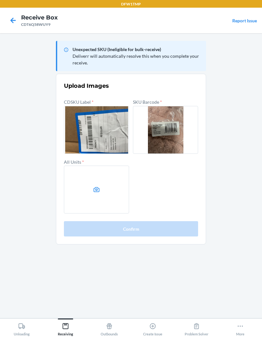
click at [79, 188] on label at bounding box center [96, 190] width 65 height 48
click at [0, 0] on input "file" at bounding box center [0, 0] width 0 height 0
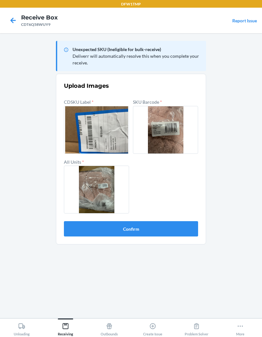
click at [186, 229] on button "Confirm" at bounding box center [131, 228] width 134 height 15
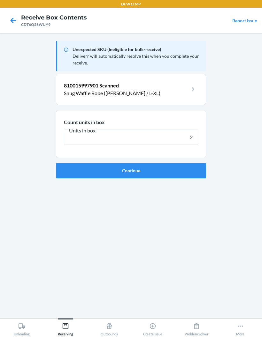
type input "2"
click at [130, 177] on button "Continue" at bounding box center [131, 170] width 150 height 15
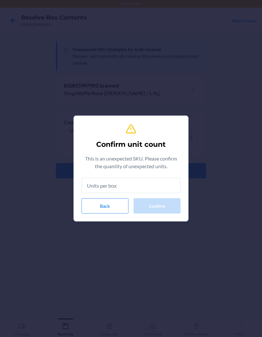
type input "2"
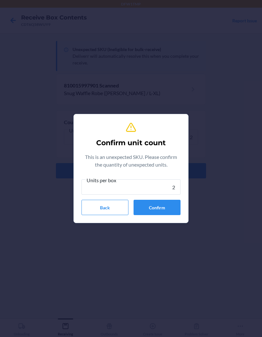
click at [156, 202] on button "Confirm" at bounding box center [156, 207] width 47 height 15
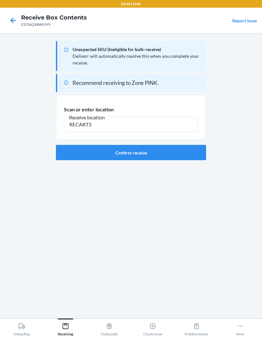
type input "RECART3"
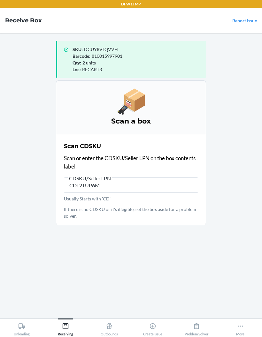
type input "CDT2TUP6MX"
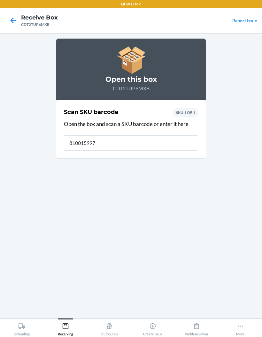
type input "8100159979"
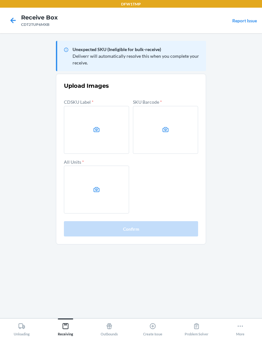
click at [114, 135] on label at bounding box center [96, 130] width 65 height 48
click at [0, 0] on input "file" at bounding box center [0, 0] width 0 height 0
click at [167, 124] on label at bounding box center [165, 130] width 65 height 48
click at [0, 0] on input "file" at bounding box center [0, 0] width 0 height 0
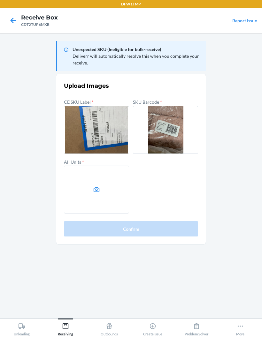
click at [94, 189] on icon at bounding box center [97, 189] width 6 height 5
click at [0, 0] on input "file" at bounding box center [0, 0] width 0 height 0
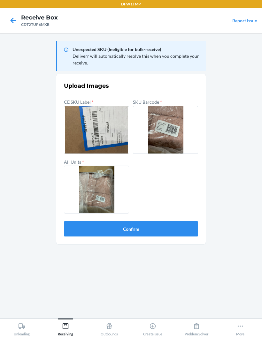
click at [181, 223] on button "Confirm" at bounding box center [131, 228] width 134 height 15
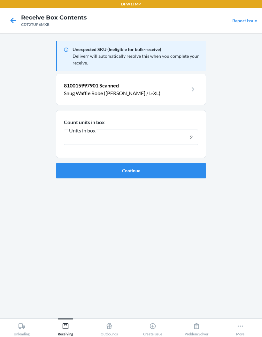
type input "2"
click at [175, 177] on button "Continue" at bounding box center [131, 170] width 150 height 15
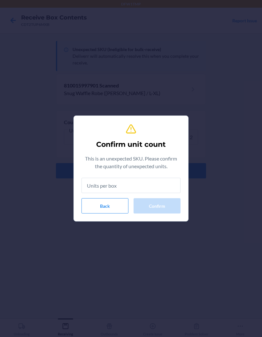
type input "2"
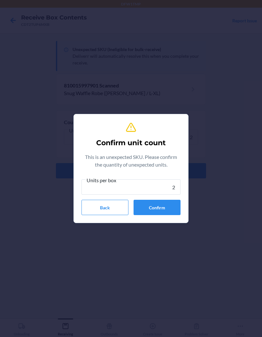
click at [167, 205] on button "Confirm" at bounding box center [156, 207] width 47 height 15
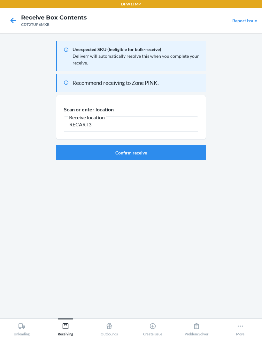
type input "RECART3"
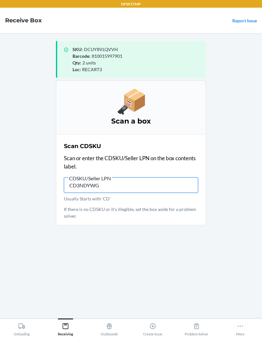
type input "CD3NDYWG5"
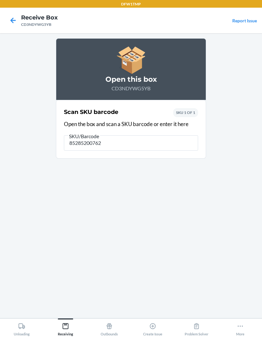
type input "852852007627"
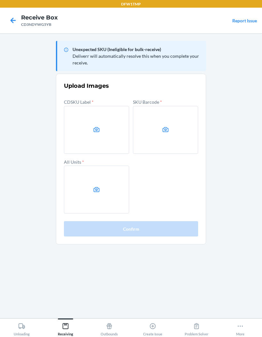
click at [94, 141] on label at bounding box center [96, 130] width 65 height 48
click at [0, 0] on input "file" at bounding box center [0, 0] width 0 height 0
click at [174, 118] on label at bounding box center [165, 130] width 65 height 48
click at [0, 0] on input "file" at bounding box center [0, 0] width 0 height 0
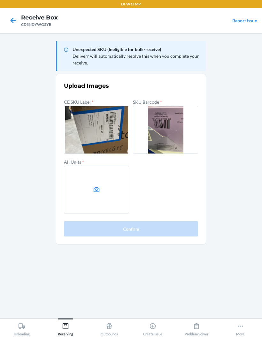
click at [90, 189] on label at bounding box center [96, 190] width 65 height 48
click at [0, 0] on input "file" at bounding box center [0, 0] width 0 height 0
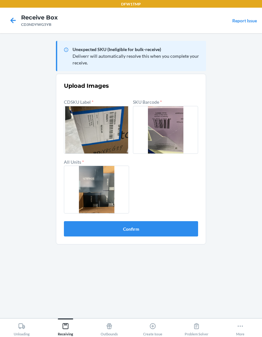
click at [185, 233] on button "Confirm" at bounding box center [131, 228] width 134 height 15
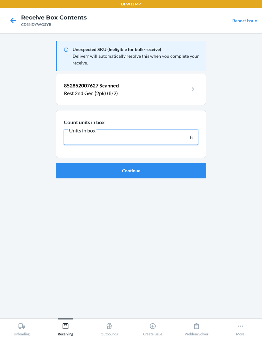
type input "8"
click at [180, 177] on button "Continue" at bounding box center [131, 170] width 150 height 15
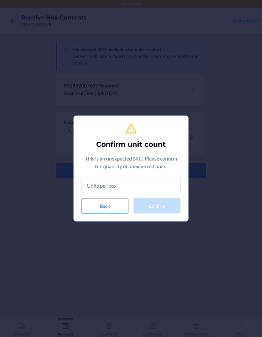
type input "8"
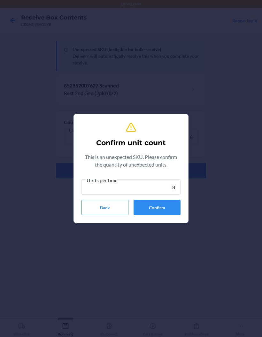
click at [166, 202] on button "Confirm" at bounding box center [156, 207] width 47 height 15
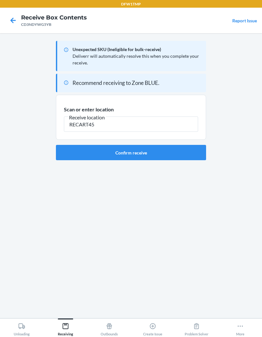
type input "RECART45"
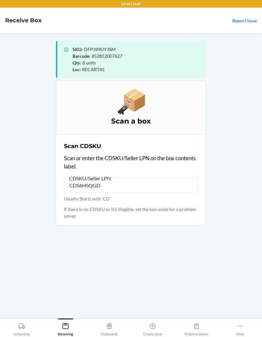
type input "CDS6HSQGDM"
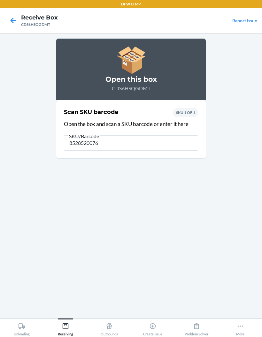
type input "85285200762"
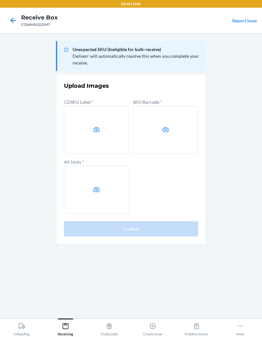
click at [96, 181] on label at bounding box center [96, 190] width 65 height 48
click at [0, 0] on input "file" at bounding box center [0, 0] width 0 height 0
click at [176, 134] on label at bounding box center [165, 130] width 65 height 48
click at [0, 0] on input "file" at bounding box center [0, 0] width 0 height 0
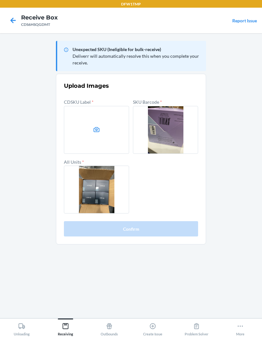
click at [94, 136] on label at bounding box center [96, 130] width 65 height 48
click at [0, 0] on input "file" at bounding box center [0, 0] width 0 height 0
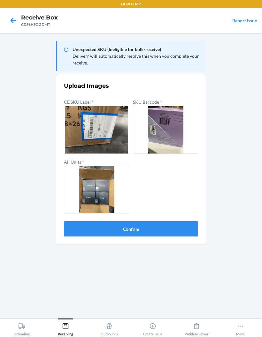
click at [191, 226] on button "Confirm" at bounding box center [131, 228] width 134 height 15
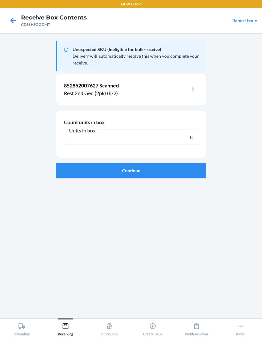
type input "8"
click at [191, 175] on button "Continue" at bounding box center [131, 170] width 150 height 15
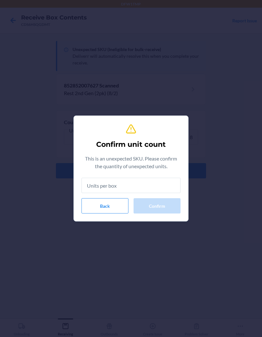
type input "8"
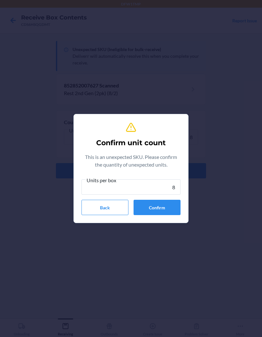
click at [147, 205] on button "Confirm" at bounding box center [156, 207] width 47 height 15
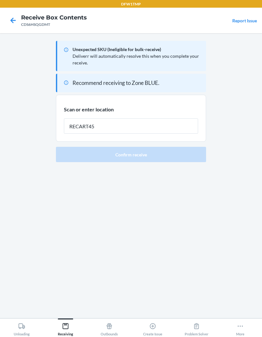
type input "RECART45"
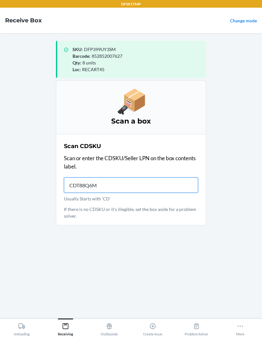
type input "CDT88Q6MP"
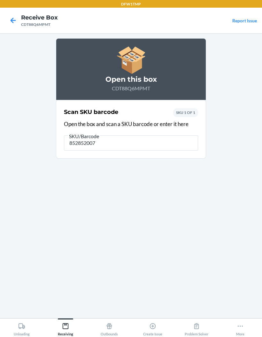
type input "8528520076"
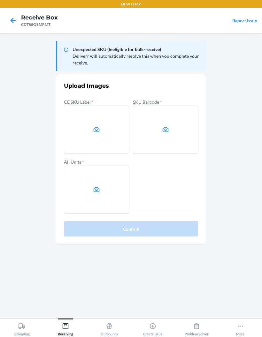
click at [97, 121] on label at bounding box center [96, 130] width 65 height 48
click at [0, 0] on input "file" at bounding box center [0, 0] width 0 height 0
click at [166, 127] on icon at bounding box center [165, 129] width 7 height 7
click at [0, 0] on input "file" at bounding box center [0, 0] width 0 height 0
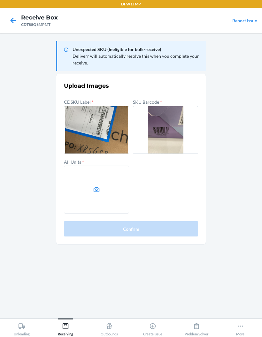
click at [90, 190] on label at bounding box center [96, 190] width 65 height 48
click at [0, 0] on input "file" at bounding box center [0, 0] width 0 height 0
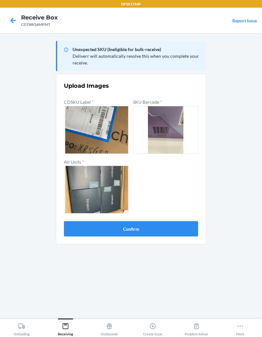
click at [92, 229] on button "Confirm" at bounding box center [131, 228] width 134 height 15
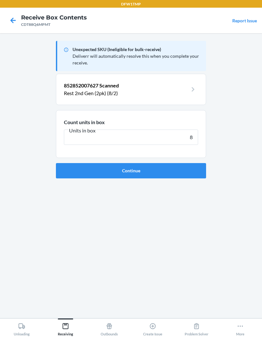
type input "8"
click at [100, 165] on button "Continue" at bounding box center [131, 170] width 150 height 15
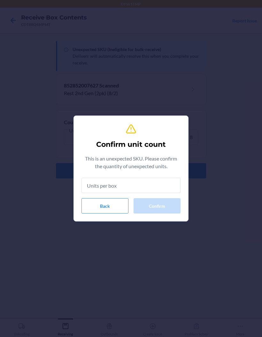
type input "8"
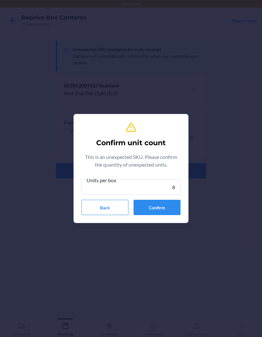
click at [143, 204] on button "Confirm" at bounding box center [156, 207] width 47 height 15
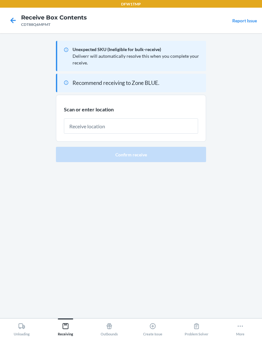
click at [83, 127] on input "text" at bounding box center [131, 125] width 134 height 15
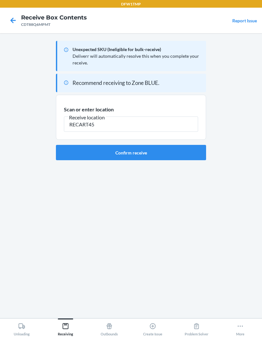
type input "RECART45"
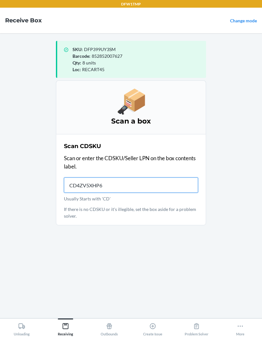
type input "CD4ZV5XHP6F"
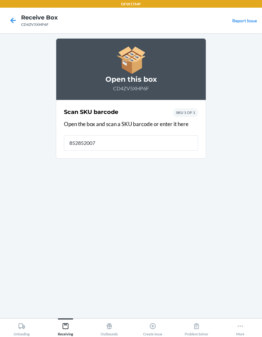
type input "8528520076"
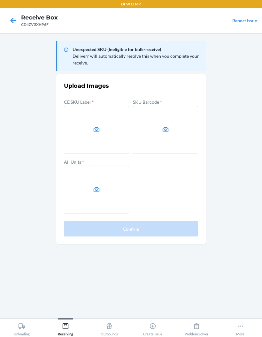
click at [99, 128] on icon at bounding box center [96, 129] width 7 height 7
click at [0, 0] on input "file" at bounding box center [0, 0] width 0 height 0
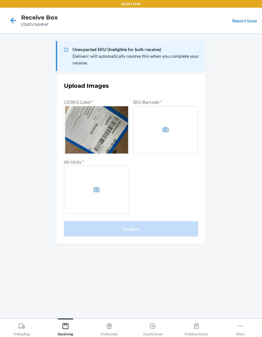
click at [173, 124] on label at bounding box center [165, 130] width 65 height 48
click at [0, 0] on input "file" at bounding box center [0, 0] width 0 height 0
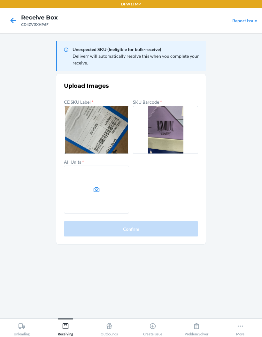
click at [104, 187] on label at bounding box center [96, 190] width 65 height 48
click at [0, 0] on input "file" at bounding box center [0, 0] width 0 height 0
click at [158, 233] on button "Confirm" at bounding box center [131, 228] width 134 height 15
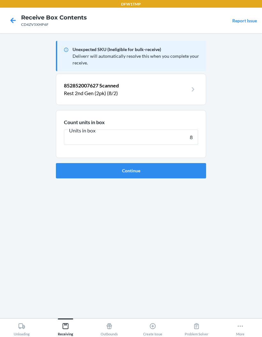
type input "8"
click at [195, 175] on button "Continue" at bounding box center [131, 170] width 150 height 15
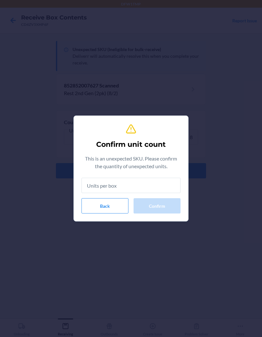
type input "8"
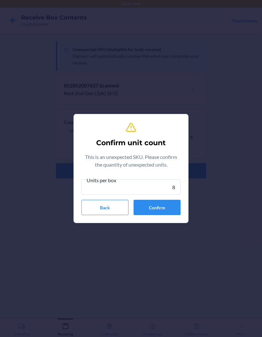
click at [165, 207] on button "Confirm" at bounding box center [156, 207] width 47 height 15
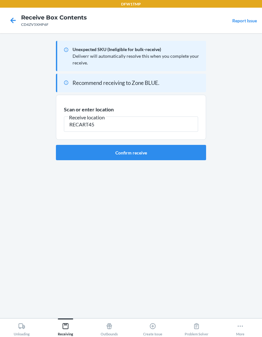
type input "RECART45"
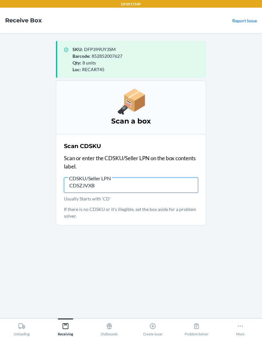
type input "CDSZJVXBS"
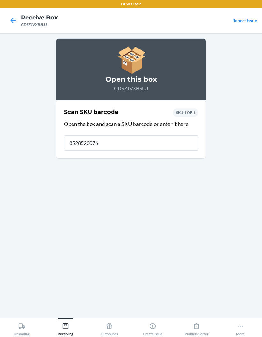
type input "85285200762"
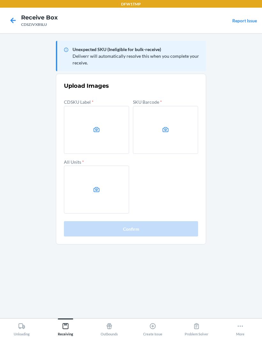
click at [92, 126] on label at bounding box center [96, 130] width 65 height 48
click at [0, 0] on input "file" at bounding box center [0, 0] width 0 height 0
click at [91, 124] on label at bounding box center [96, 130] width 65 height 48
click at [0, 0] on input "file" at bounding box center [0, 0] width 0 height 0
click at [90, 137] on label at bounding box center [96, 130] width 65 height 48
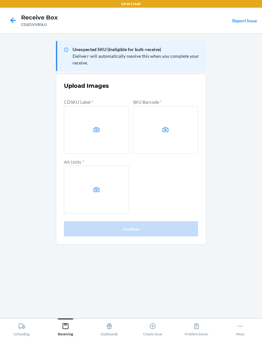
click at [0, 0] on input "file" at bounding box center [0, 0] width 0 height 0
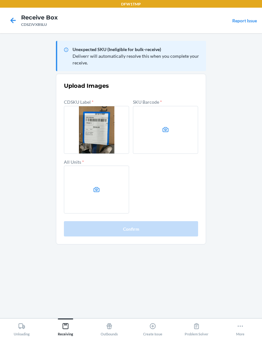
click at [173, 131] on label at bounding box center [165, 130] width 65 height 48
click at [0, 0] on input "file" at bounding box center [0, 0] width 0 height 0
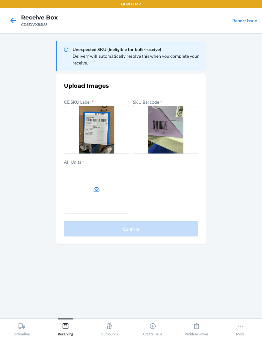
click at [94, 188] on icon at bounding box center [96, 189] width 7 height 7
click at [0, 0] on input "file" at bounding box center [0, 0] width 0 height 0
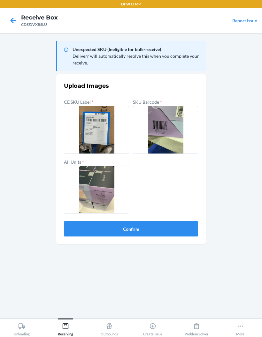
click at [191, 226] on button "Confirm" at bounding box center [131, 228] width 134 height 15
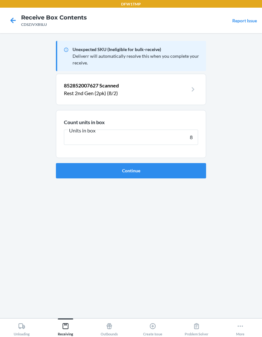
type input "8"
click at [131, 170] on button "Continue" at bounding box center [131, 170] width 150 height 15
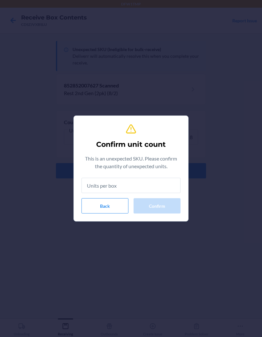
type input "8"
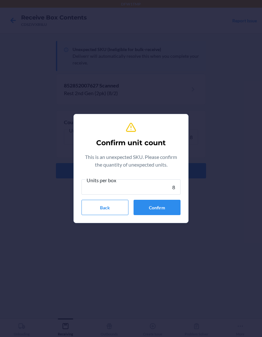
click at [176, 207] on button "Confirm" at bounding box center [156, 207] width 47 height 15
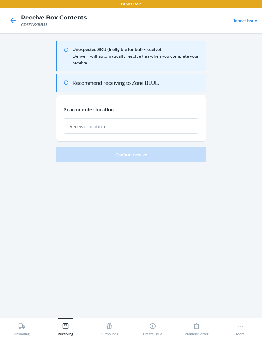
click at [172, 118] on input "text" at bounding box center [131, 125] width 134 height 15
click at [193, 113] on div "Scan or enter location" at bounding box center [131, 119] width 134 height 29
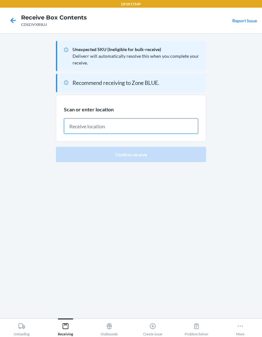
click at [183, 125] on input "text" at bounding box center [131, 125] width 134 height 15
type input "RECART45"
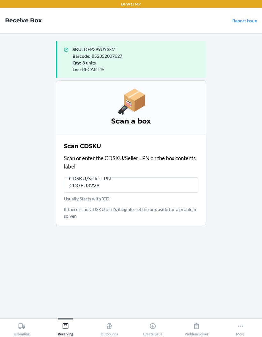
type input "CDGFU32V8D"
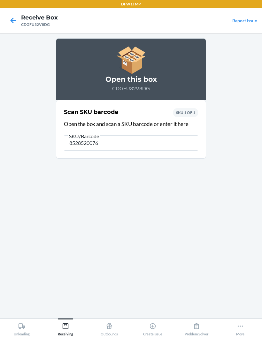
type input "85285200762"
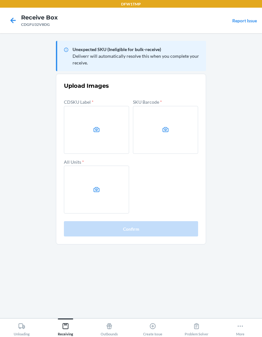
click at [76, 117] on label at bounding box center [96, 130] width 65 height 48
click at [0, 0] on input "file" at bounding box center [0, 0] width 0 height 0
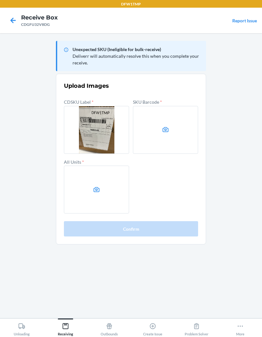
click at [175, 131] on label at bounding box center [165, 130] width 65 height 48
click at [0, 0] on input "file" at bounding box center [0, 0] width 0 height 0
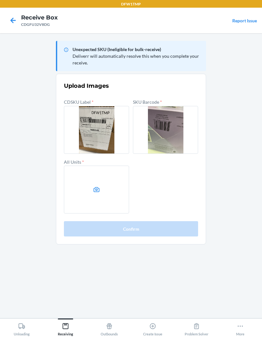
click at [100, 189] on label at bounding box center [96, 190] width 65 height 48
click at [0, 0] on input "file" at bounding box center [0, 0] width 0 height 0
click at [98, 181] on label at bounding box center [96, 190] width 65 height 48
click at [0, 0] on input "file" at bounding box center [0, 0] width 0 height 0
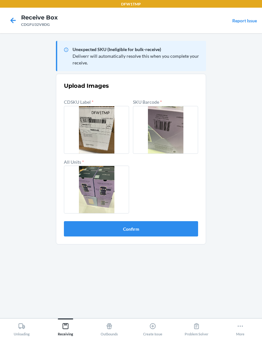
click at [181, 232] on button "Confirm" at bounding box center [131, 228] width 134 height 15
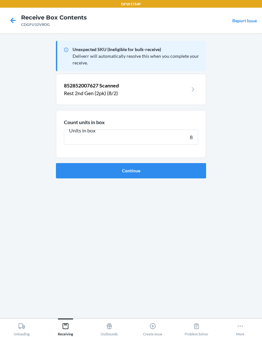
type input "8"
click at [186, 171] on button "Continue" at bounding box center [131, 170] width 150 height 15
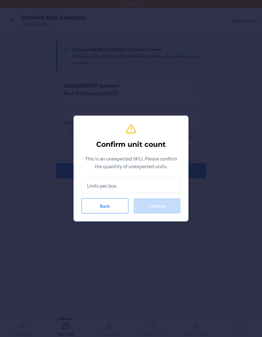
type input "8"
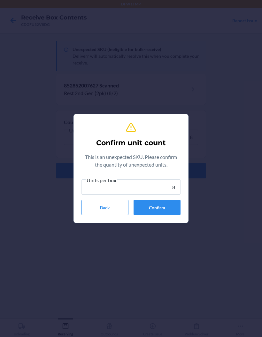
click at [174, 204] on button "Confirm" at bounding box center [156, 207] width 47 height 15
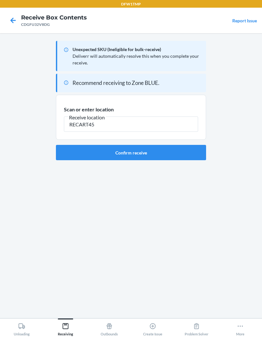
type input "RECART45"
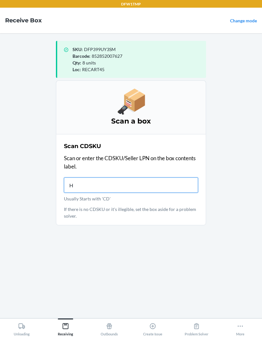
type input "H7"
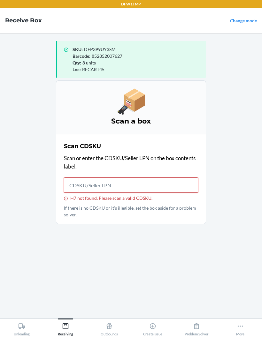
click at [175, 178] on input "H7 not found. Please scan a valid CDSKU." at bounding box center [131, 184] width 134 height 15
type input "CD74PAR6BH"
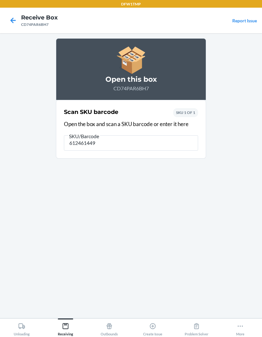
type input "6124614490"
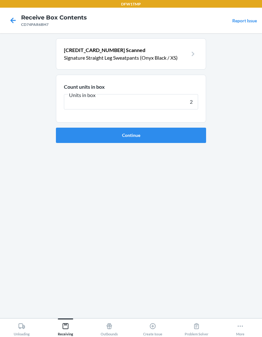
type input "20"
click at [186, 138] on button "Continue" at bounding box center [131, 135] width 150 height 15
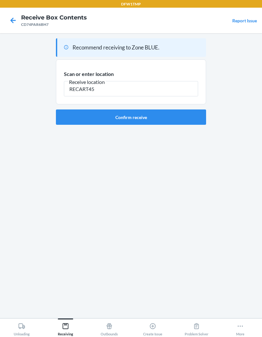
type input "RECART45"
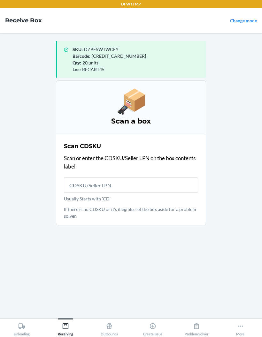
scroll to position [26, 0]
